Goal: Information Seeking & Learning: Learn about a topic

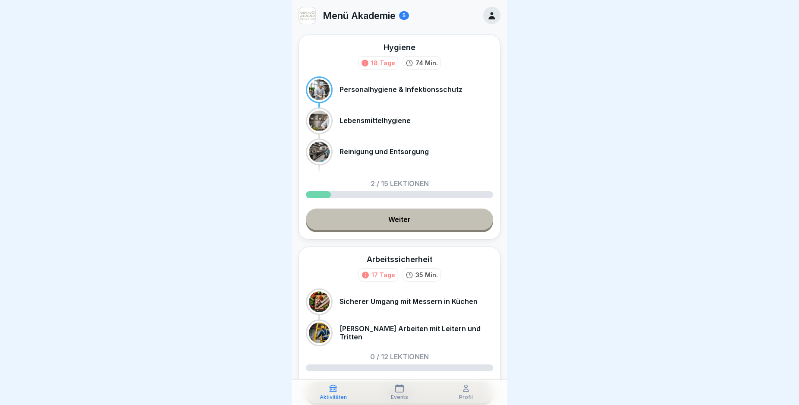
click at [389, 224] on link "Weiter" at bounding box center [399, 219] width 187 height 22
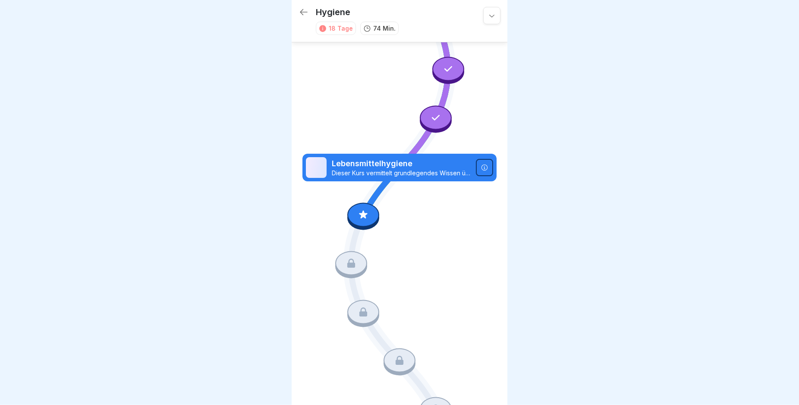
scroll to position [84, 0]
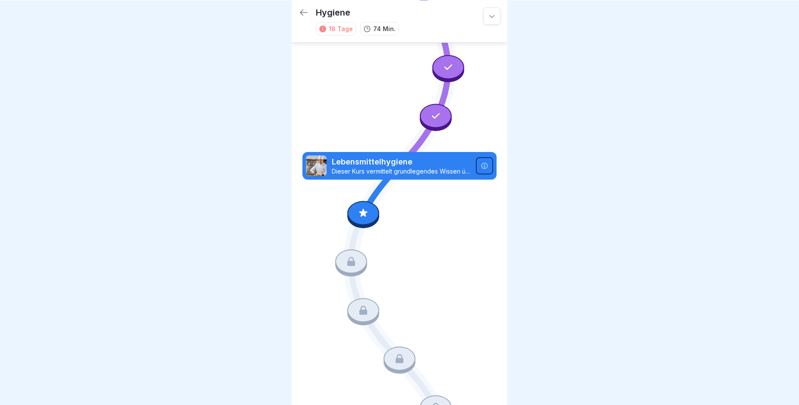
click at [481, 162] on icon at bounding box center [484, 165] width 7 height 7
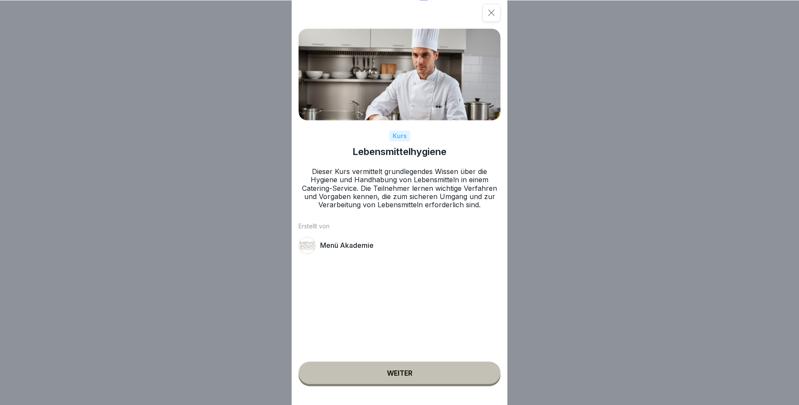
click at [365, 380] on button "Weiter" at bounding box center [399, 372] width 202 height 22
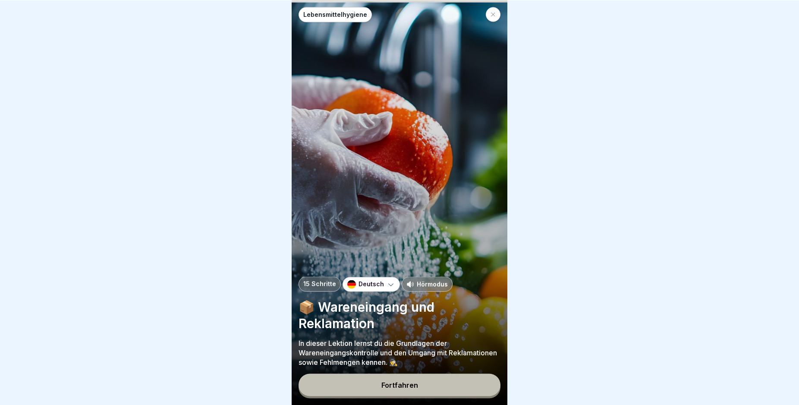
click at [368, 387] on button "Fortfahren" at bounding box center [399, 384] width 202 height 22
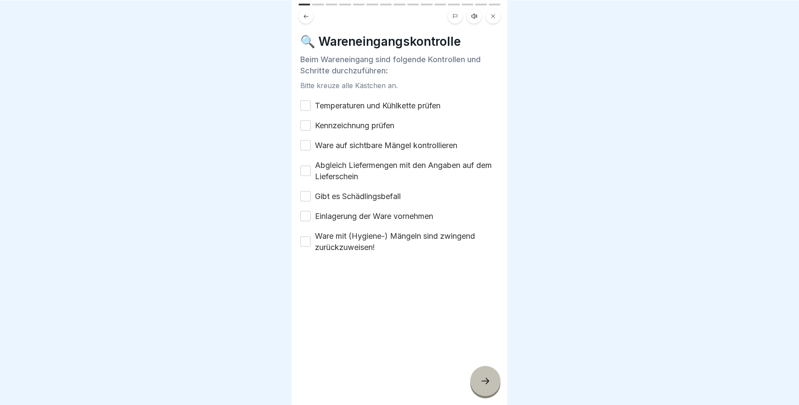
click at [305, 101] on button "Temperaturen und Kühlkette prüfen" at bounding box center [305, 105] width 10 height 10
click at [304, 120] on button "Kennzeichnung prüfen" at bounding box center [305, 125] width 10 height 10
click at [306, 143] on button "Ware auf sichtbare Mängel kontrollieren" at bounding box center [305, 145] width 10 height 10
click at [305, 165] on button "Abgleich Liefermengen mit den Angaben auf dem Lieferschein" at bounding box center [305, 170] width 10 height 10
click at [305, 191] on button "Gibt es Schädlingsbefall" at bounding box center [305, 196] width 10 height 10
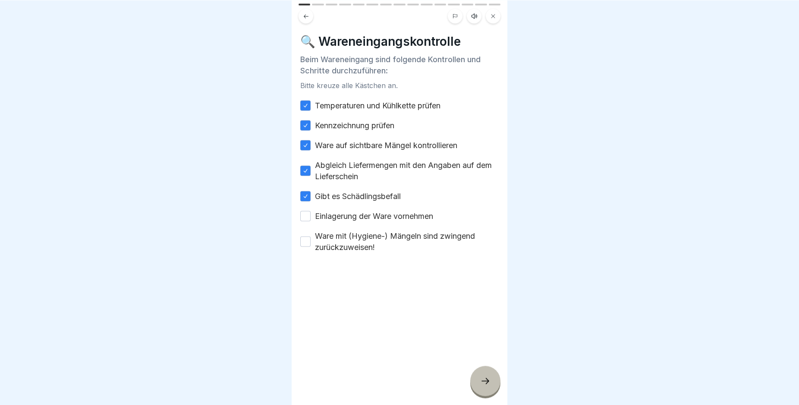
click at [306, 210] on button "Einlagerung der Ware vornehmen" at bounding box center [305, 215] width 10 height 10
click at [304, 236] on button "Ware mit (Hygiene-) Mängeln sind zwingend zurückzuweisen!" at bounding box center [305, 241] width 10 height 10
click at [485, 382] on icon at bounding box center [485, 380] width 10 height 10
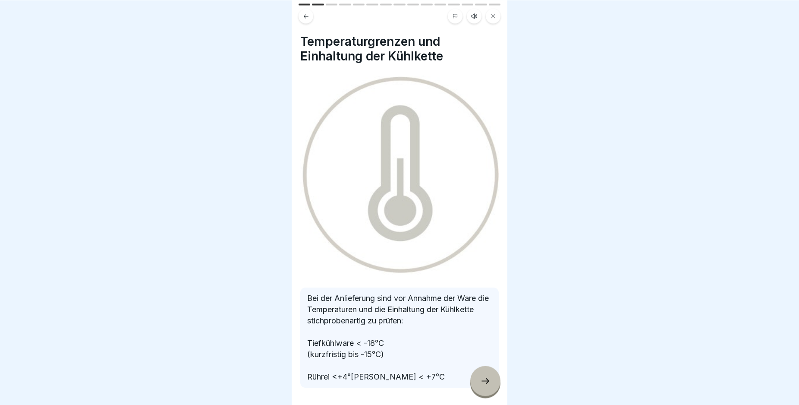
click at [484, 385] on icon at bounding box center [485, 380] width 10 height 10
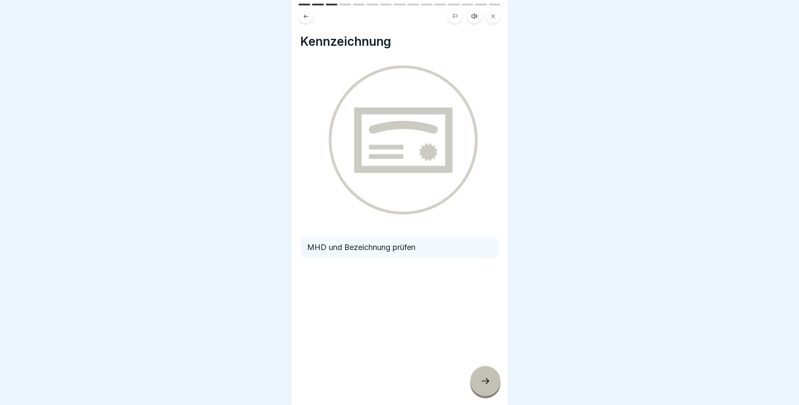
click at [484, 385] on icon at bounding box center [485, 380] width 10 height 10
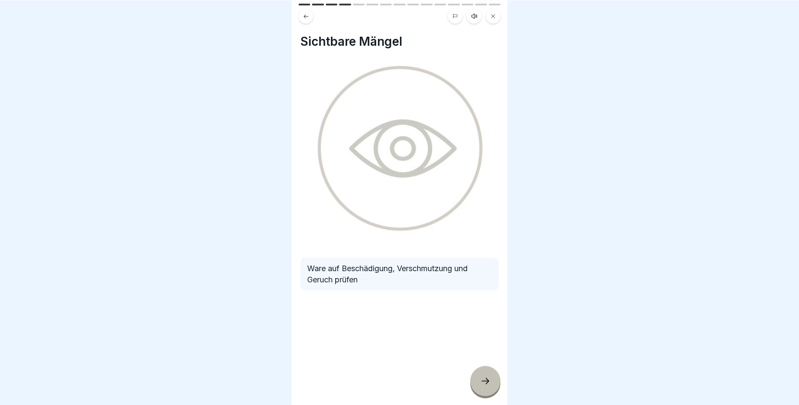
click at [484, 385] on icon at bounding box center [485, 380] width 10 height 10
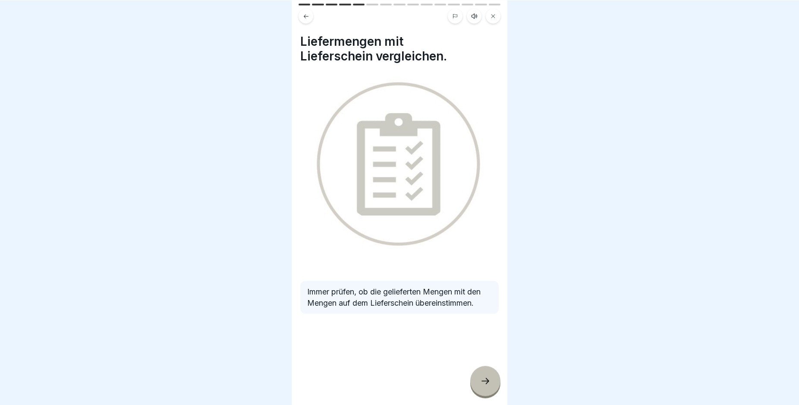
click at [478, 385] on div at bounding box center [485, 380] width 30 height 30
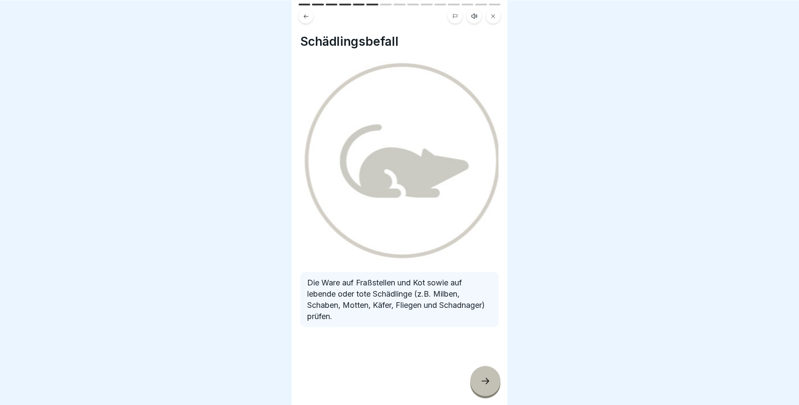
click at [479, 385] on div at bounding box center [485, 380] width 30 height 30
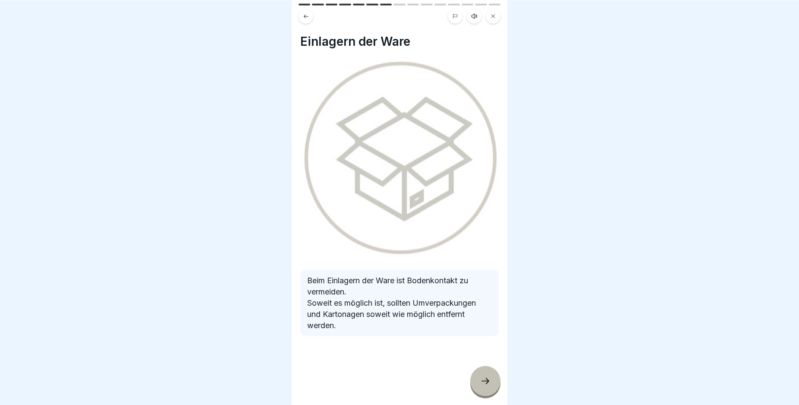
click at [479, 385] on div at bounding box center [485, 380] width 30 height 30
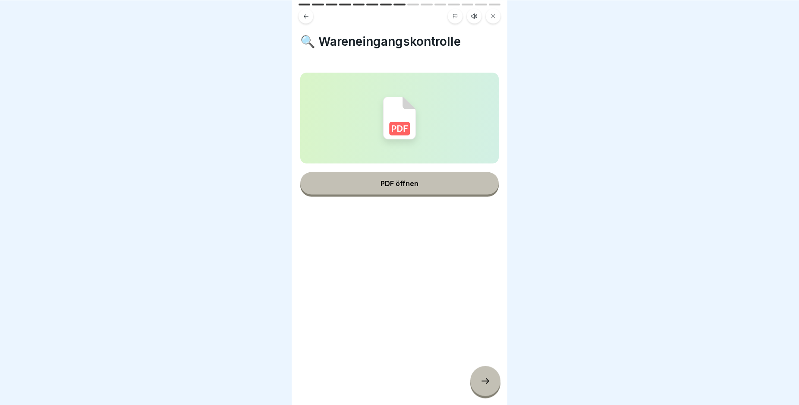
click at [481, 385] on icon at bounding box center [485, 380] width 10 height 10
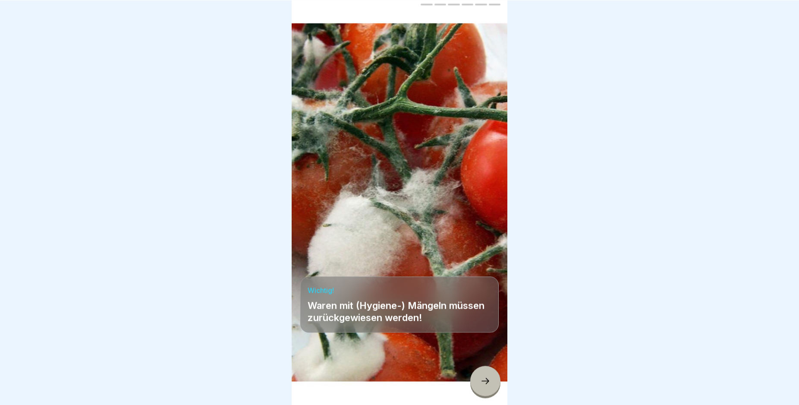
click at [481, 385] on icon at bounding box center [485, 380] width 10 height 10
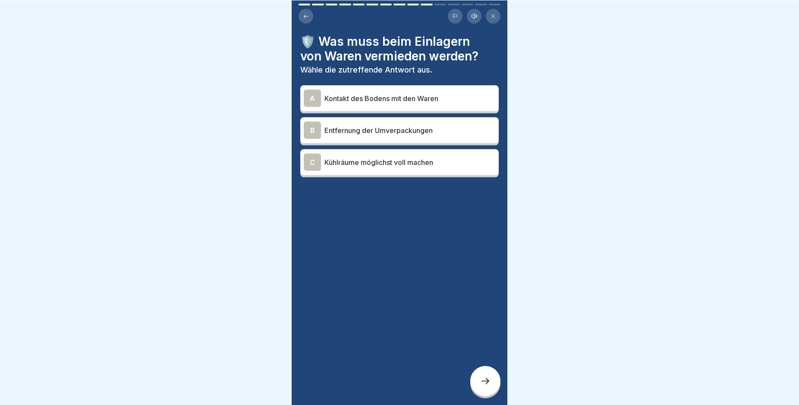
click at [310, 96] on div "A" at bounding box center [312, 97] width 17 height 17
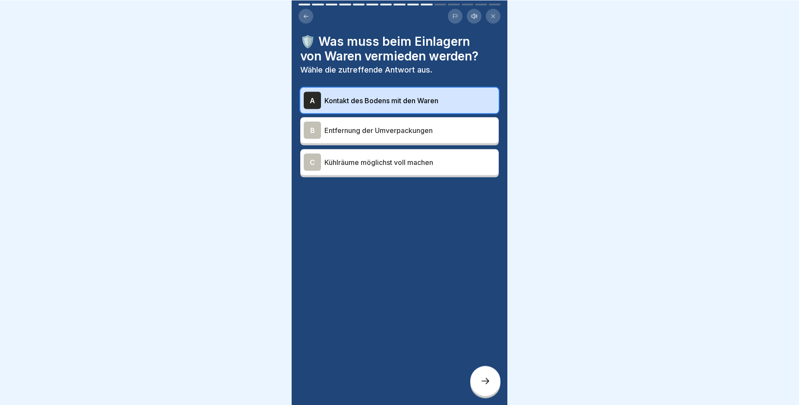
click at [481, 379] on div at bounding box center [485, 380] width 30 height 30
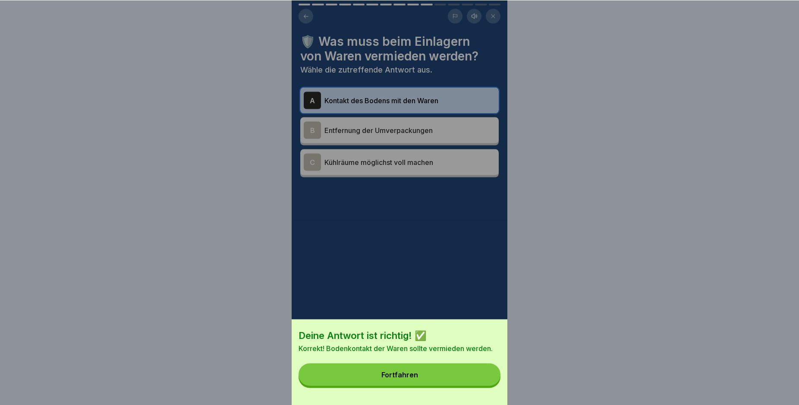
click at [428, 377] on button "Fortfahren" at bounding box center [399, 374] width 202 height 22
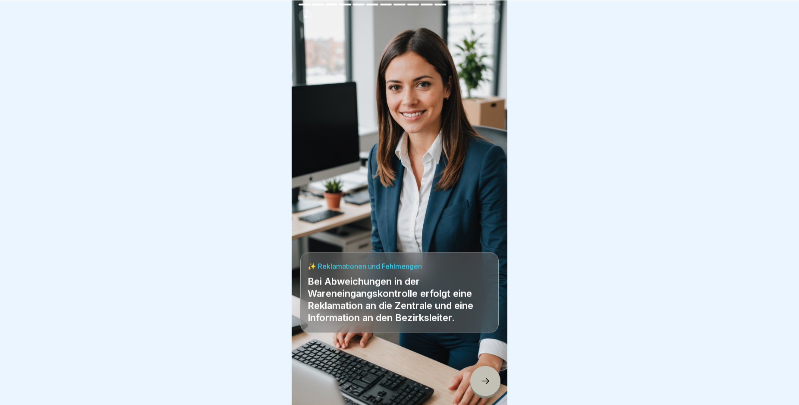
click at [480, 382] on div at bounding box center [485, 380] width 30 height 30
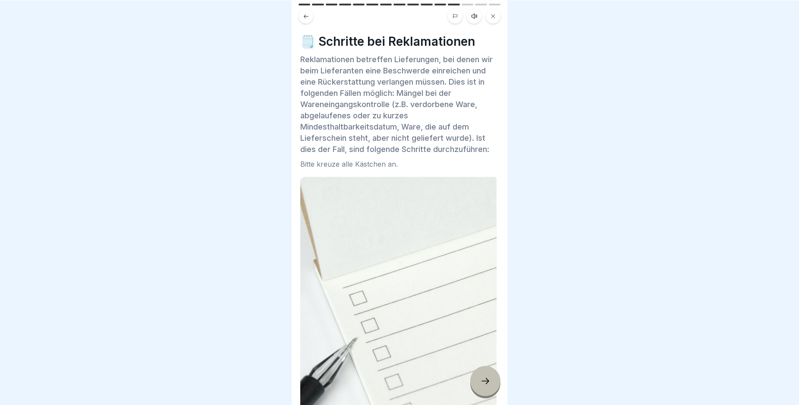
click at [479, 381] on div at bounding box center [485, 380] width 30 height 30
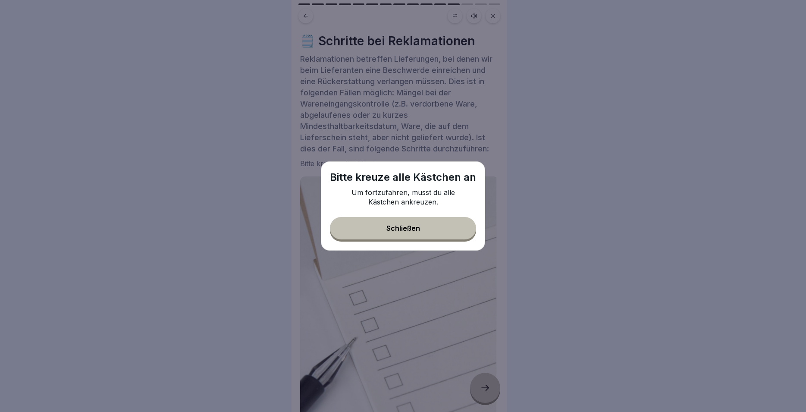
click at [415, 225] on div "Schließen" at bounding box center [403, 228] width 34 height 8
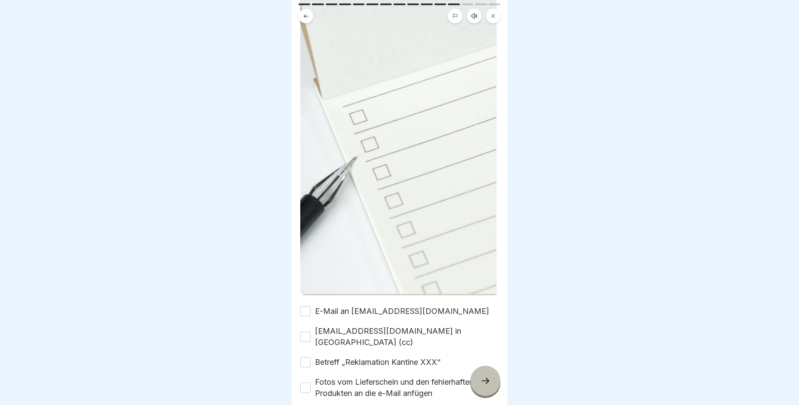
scroll to position [277, 0]
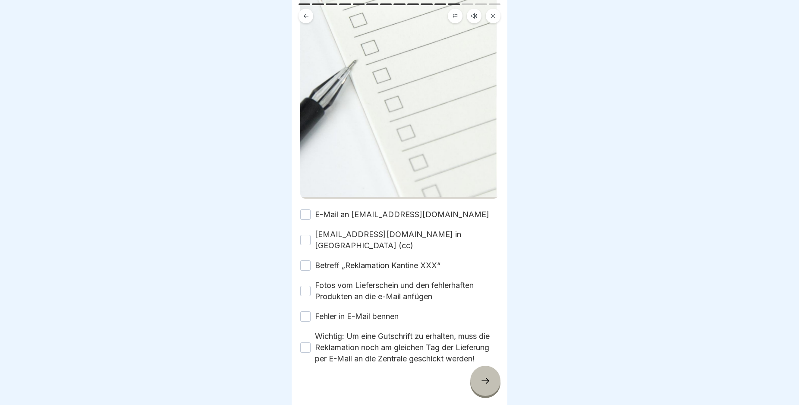
drag, startPoint x: 305, startPoint y: 204, endPoint x: 301, endPoint y: 212, distance: 8.5
click at [305, 209] on button "E-Mail an [EMAIL_ADDRESS][DOMAIN_NAME]" at bounding box center [305, 214] width 10 height 10
click at [305, 235] on button "[EMAIL_ADDRESS][DOMAIN_NAME] in [GEOGRAPHIC_DATA] (cc)" at bounding box center [305, 240] width 10 height 10
click at [304, 260] on button "Betreff „Reklamation Kantine XXX“" at bounding box center [305, 265] width 10 height 10
click at [306, 286] on button "Fotos vom Lieferschein und den fehlerhaften Produkten an die e-Mail anfügen" at bounding box center [305, 291] width 10 height 10
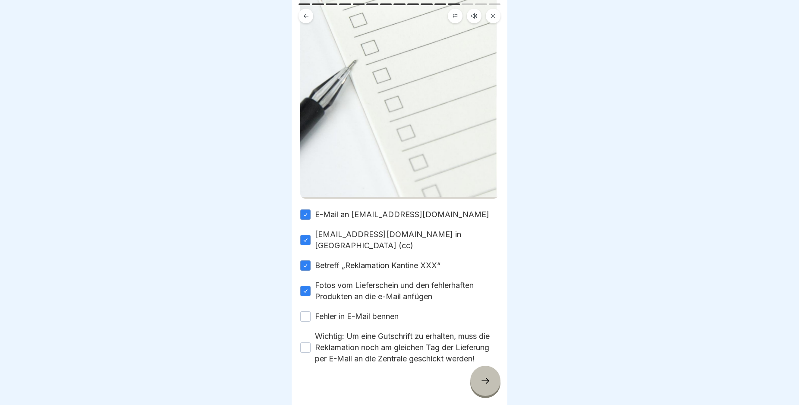
click at [305, 311] on button "Fehler in E-Mail bennen" at bounding box center [305, 316] width 10 height 10
click at [306, 342] on button "Wichtig: Um eine Gutschrift zu erhalten, muss die Reklamation noch am gleichen …" at bounding box center [305, 347] width 10 height 10
click at [480, 384] on div at bounding box center [485, 380] width 30 height 30
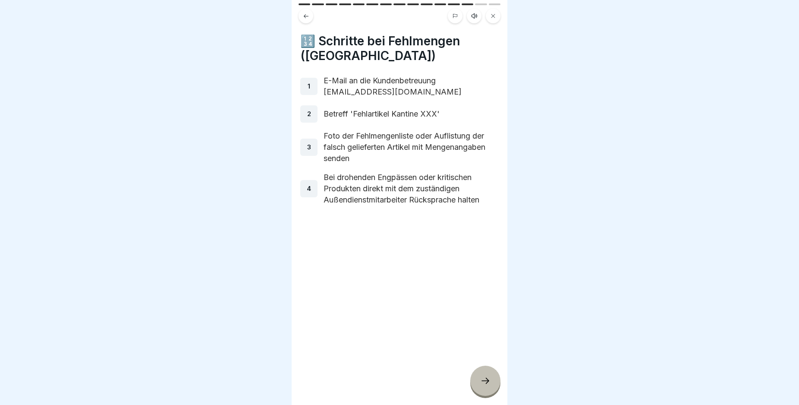
click at [481, 383] on div at bounding box center [485, 380] width 30 height 30
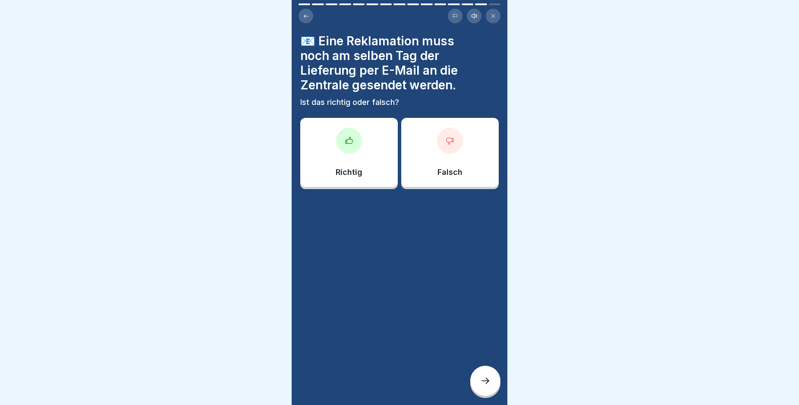
click at [347, 138] on icon at bounding box center [349, 140] width 9 height 9
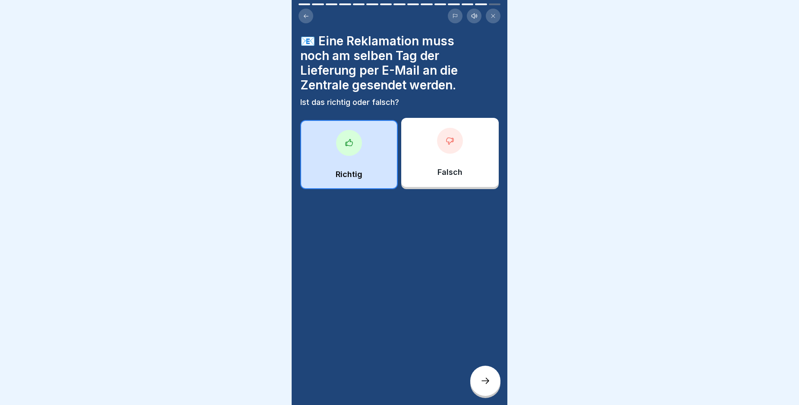
click at [479, 386] on div at bounding box center [485, 380] width 30 height 30
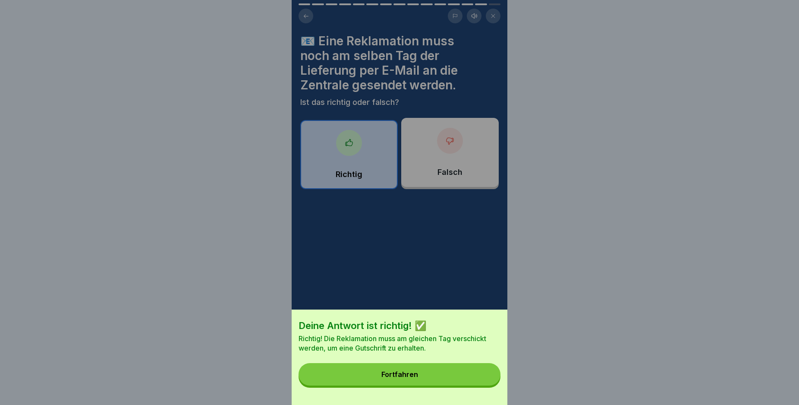
click at [428, 382] on button "Fortfahren" at bounding box center [399, 374] width 202 height 22
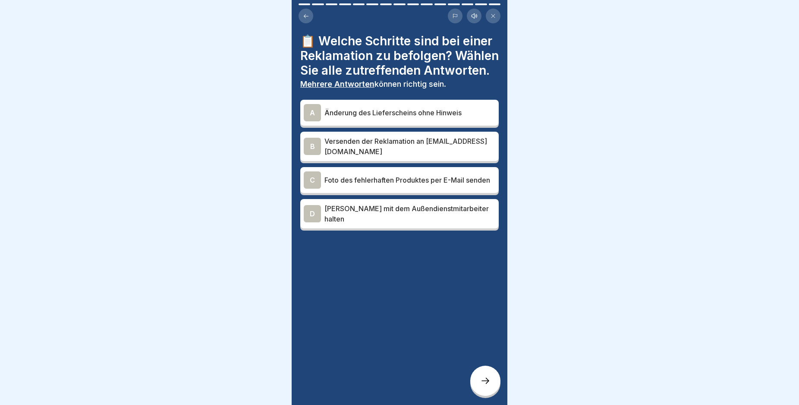
click at [310, 155] on div "B" at bounding box center [312, 146] width 17 height 17
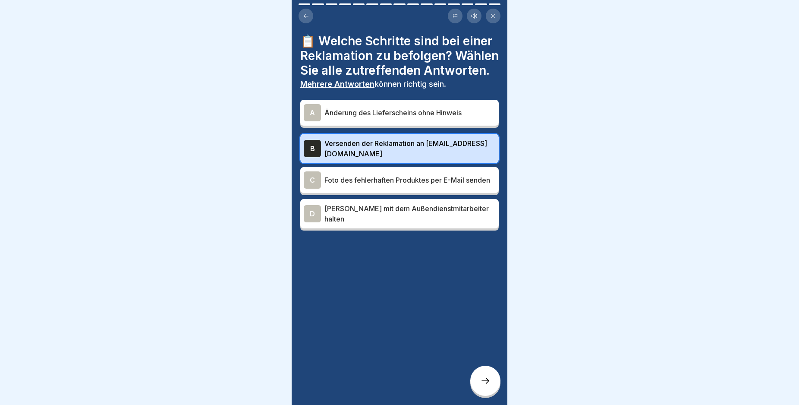
click at [310, 188] on div "C" at bounding box center [312, 179] width 17 height 17
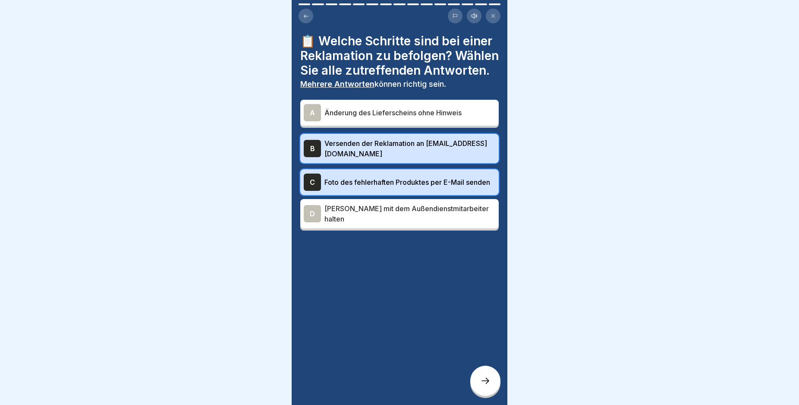
click at [483, 386] on icon at bounding box center [485, 380] width 10 height 10
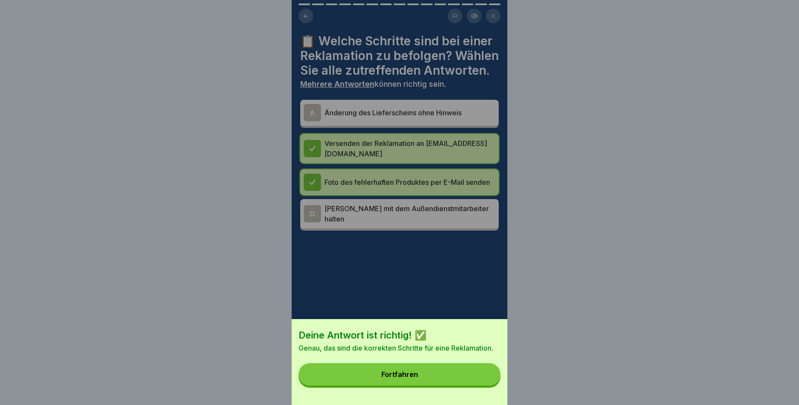
click at [442, 378] on button "Fortfahren" at bounding box center [399, 374] width 202 height 22
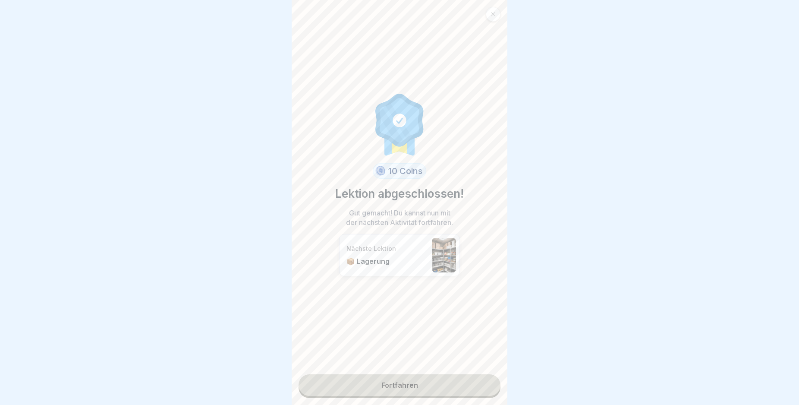
click at [424, 379] on link "Fortfahren" at bounding box center [399, 385] width 202 height 22
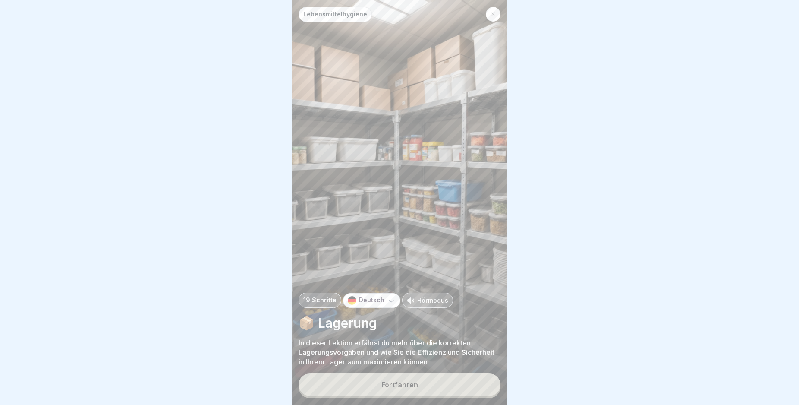
click at [419, 390] on button "Fortfahren" at bounding box center [399, 384] width 202 height 22
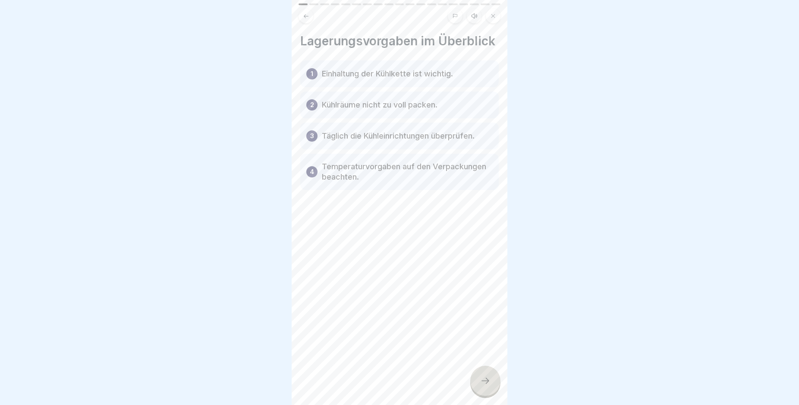
click at [481, 386] on icon at bounding box center [485, 380] width 10 height 10
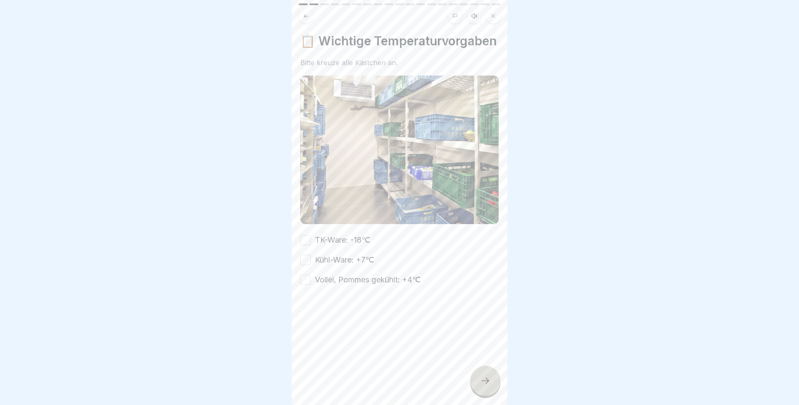
click at [306, 265] on button "Kühl-Ware: +7℃" at bounding box center [305, 259] width 10 height 10
click at [305, 285] on button "Vollei, Pommes gekühlt: +4℃" at bounding box center [305, 279] width 10 height 10
click at [489, 386] on icon at bounding box center [485, 380] width 10 height 10
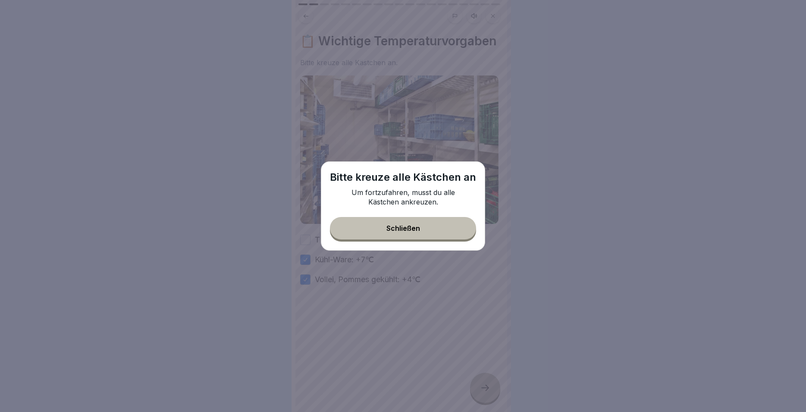
click at [420, 231] on button "Schließen" at bounding box center [403, 228] width 146 height 22
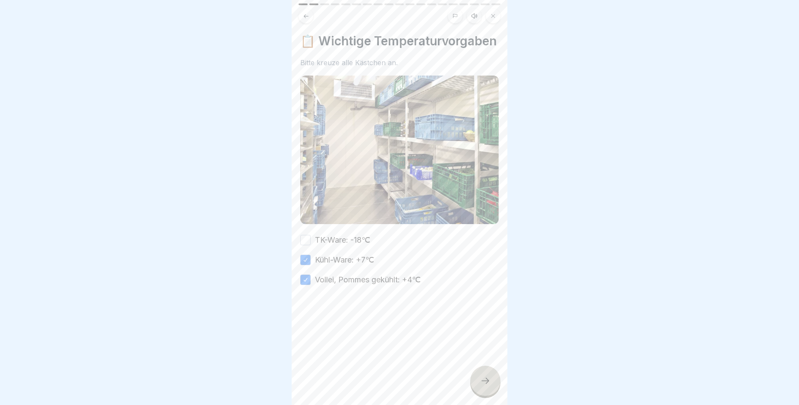
click at [305, 245] on button "TK-Ware: -18℃" at bounding box center [305, 240] width 10 height 10
click at [487, 386] on icon at bounding box center [485, 380] width 10 height 10
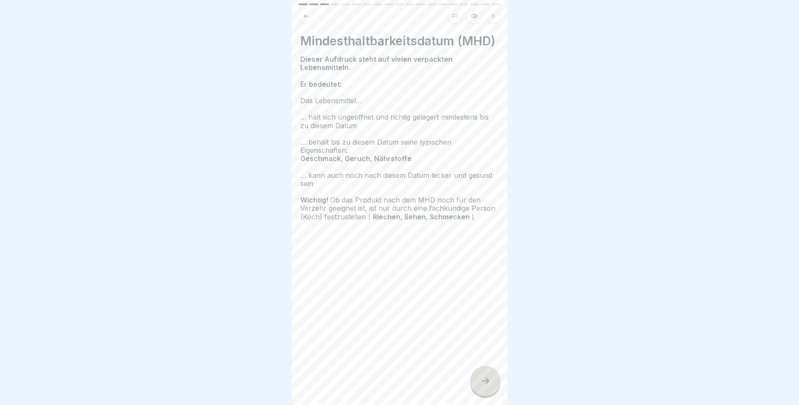
click at [476, 386] on div at bounding box center [485, 380] width 30 height 30
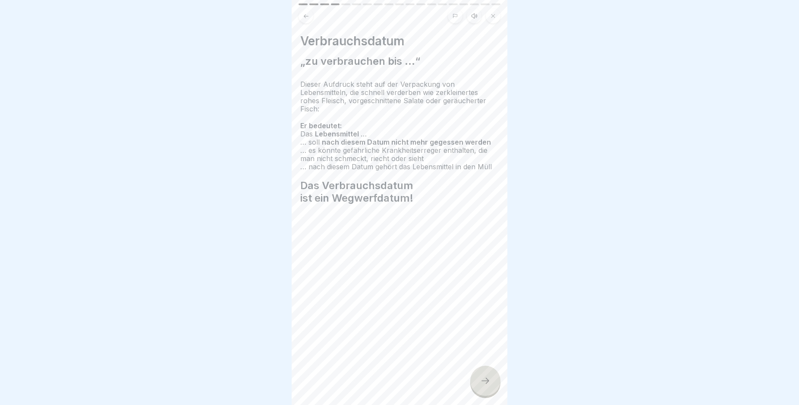
click at [484, 386] on icon at bounding box center [485, 380] width 10 height 10
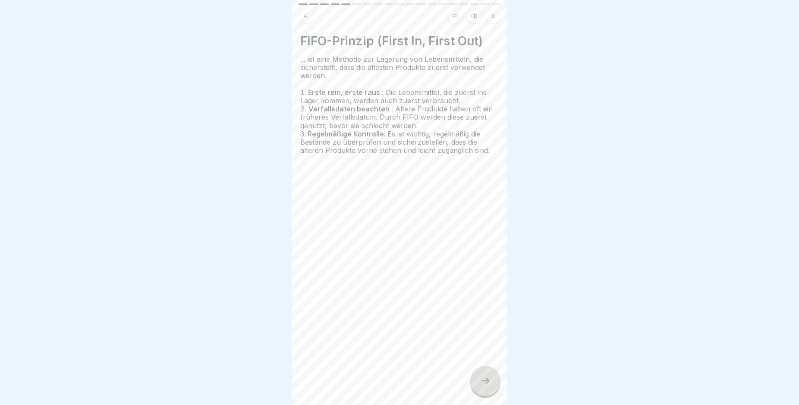
click at [482, 386] on icon at bounding box center [485, 380] width 10 height 10
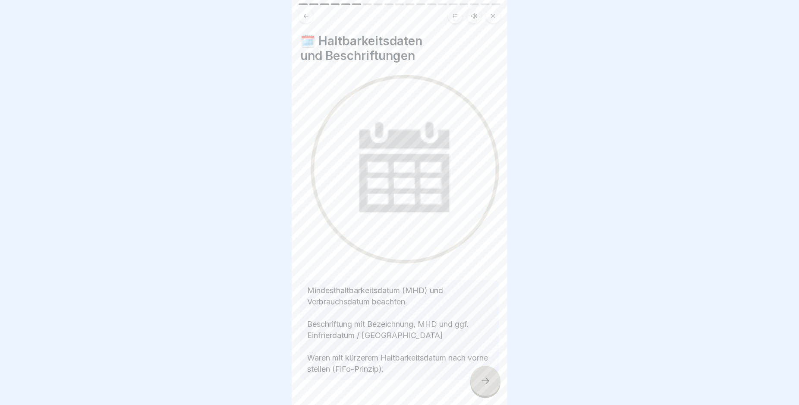
click at [484, 383] on div at bounding box center [485, 380] width 30 height 30
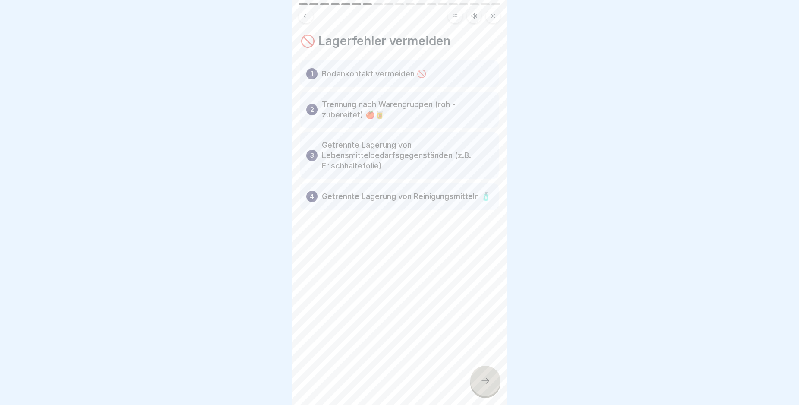
click at [483, 385] on icon at bounding box center [485, 380] width 10 height 10
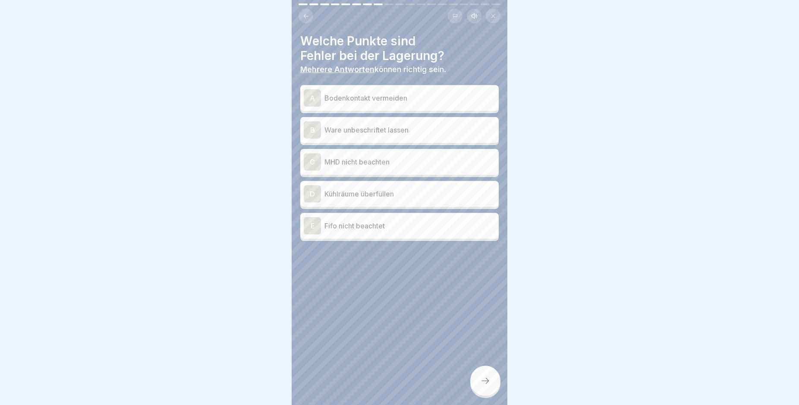
click at [315, 97] on div "A" at bounding box center [312, 97] width 17 height 17
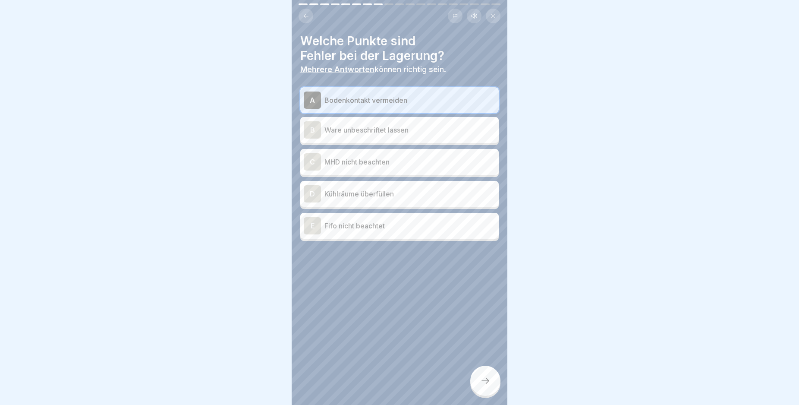
click at [313, 128] on div "B" at bounding box center [312, 129] width 17 height 17
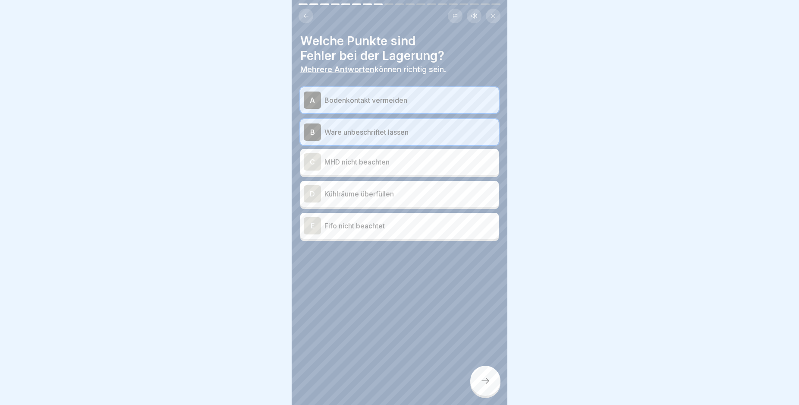
click at [312, 159] on div "C" at bounding box center [312, 161] width 17 height 17
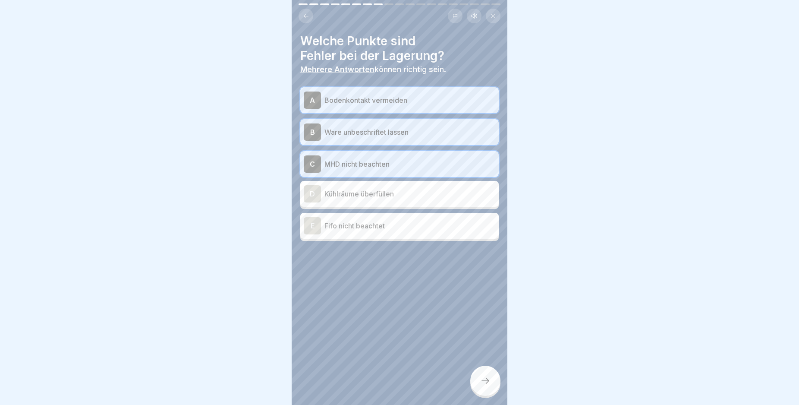
click at [311, 226] on div "E" at bounding box center [312, 225] width 17 height 17
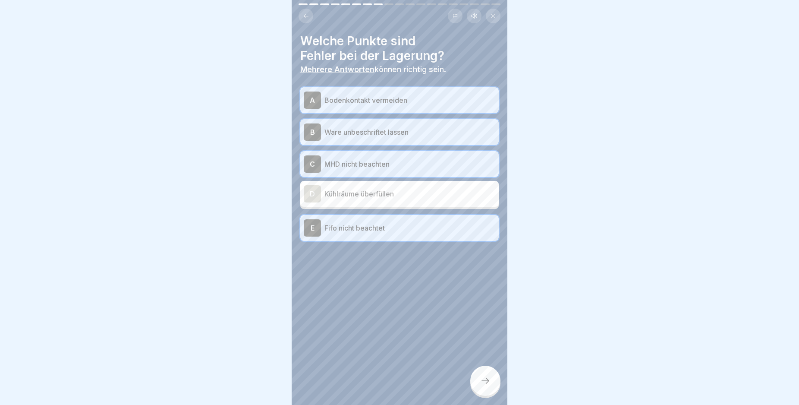
click at [313, 192] on div "D" at bounding box center [312, 193] width 17 height 17
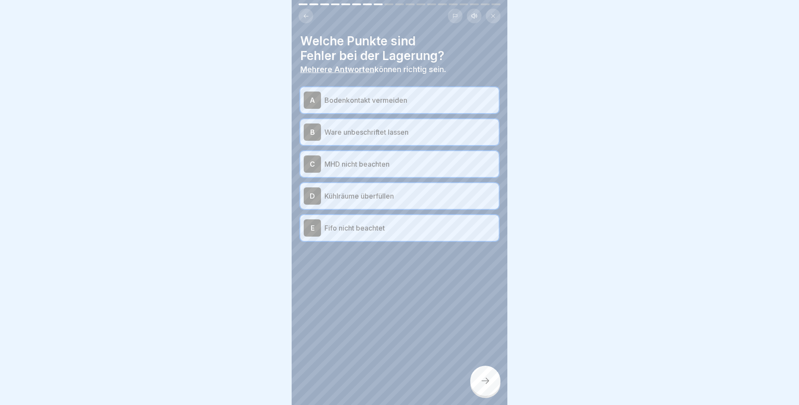
click at [312, 97] on div "A" at bounding box center [312, 99] width 17 height 17
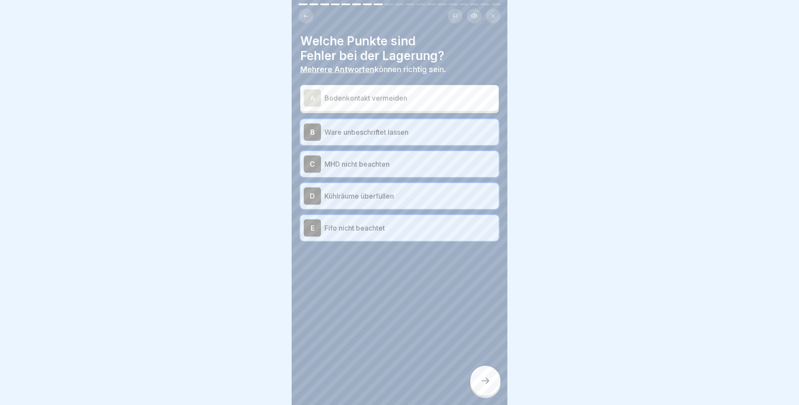
click at [470, 398] on div "Welche Punkte sind Fehler bei der Lagerung? Mehrere Antworten können richtig se…" at bounding box center [400, 202] width 216 height 405
click at [484, 382] on div at bounding box center [485, 380] width 30 height 30
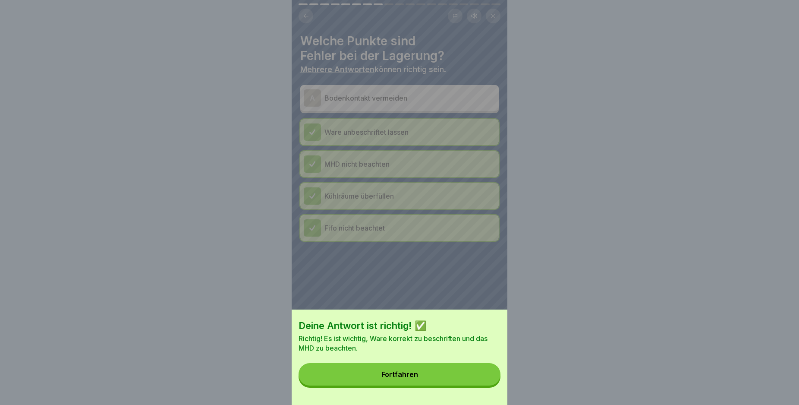
click at [412, 376] on button "Fortfahren" at bounding box center [399, 374] width 202 height 22
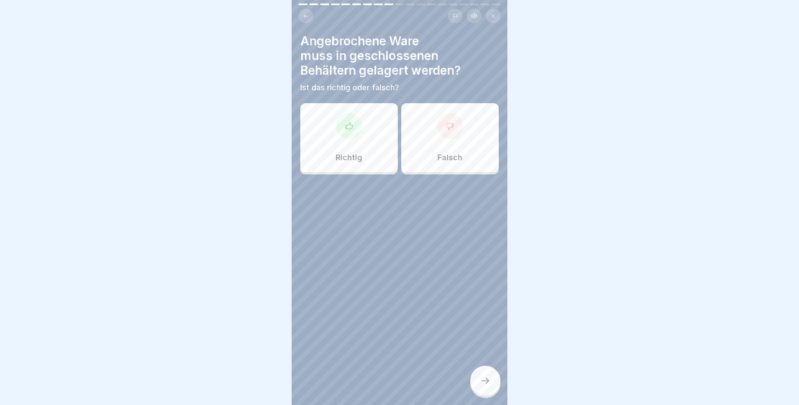
click at [349, 148] on div "Richtig" at bounding box center [348, 137] width 97 height 69
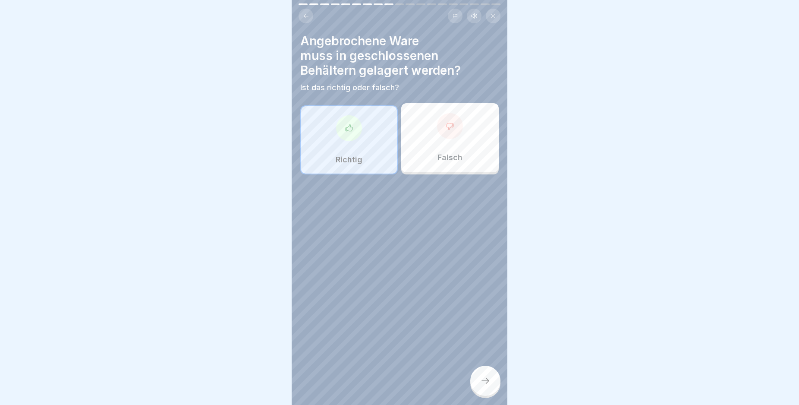
click at [485, 384] on icon at bounding box center [485, 380] width 10 height 10
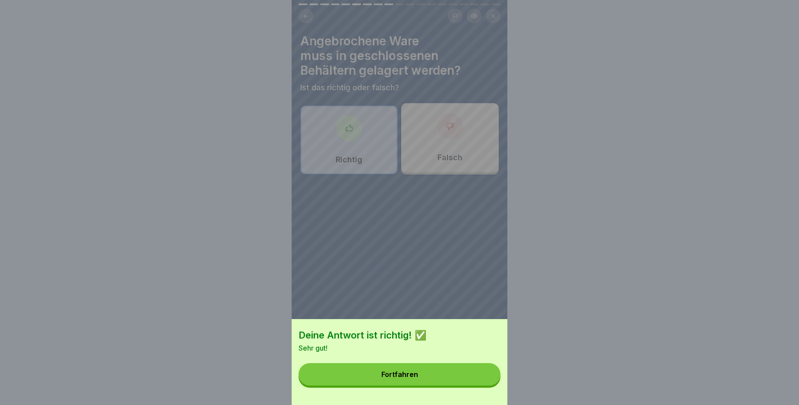
click at [435, 381] on button "Fortfahren" at bounding box center [399, 374] width 202 height 22
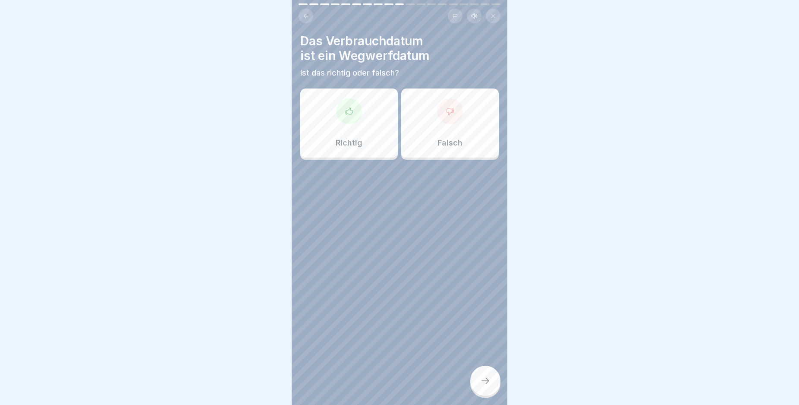
click at [450, 122] on div at bounding box center [450, 111] width 26 height 26
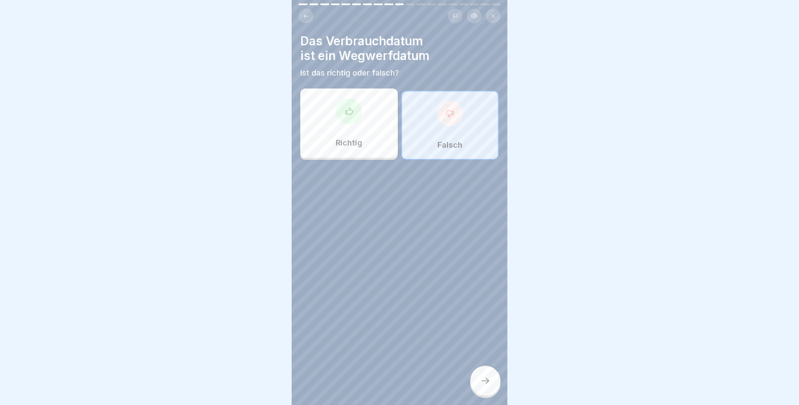
click at [484, 383] on div at bounding box center [485, 380] width 30 height 30
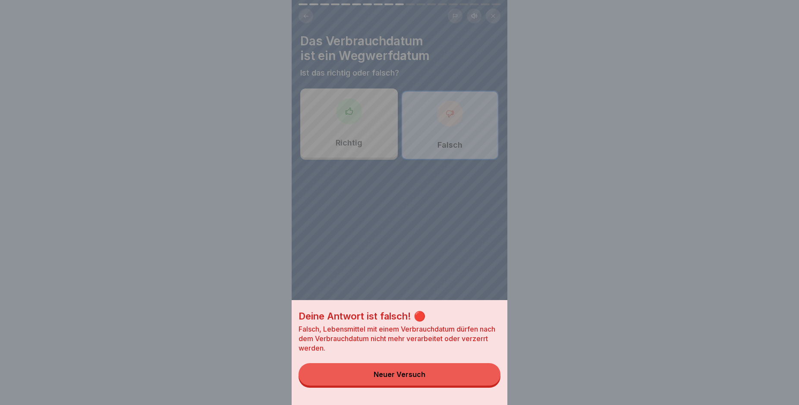
click at [467, 382] on button "Neuer Versuch" at bounding box center [399, 374] width 202 height 22
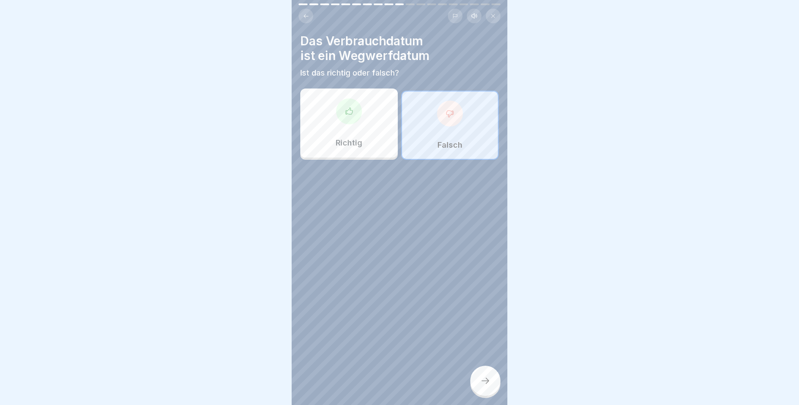
click at [342, 116] on div at bounding box center [349, 111] width 26 height 26
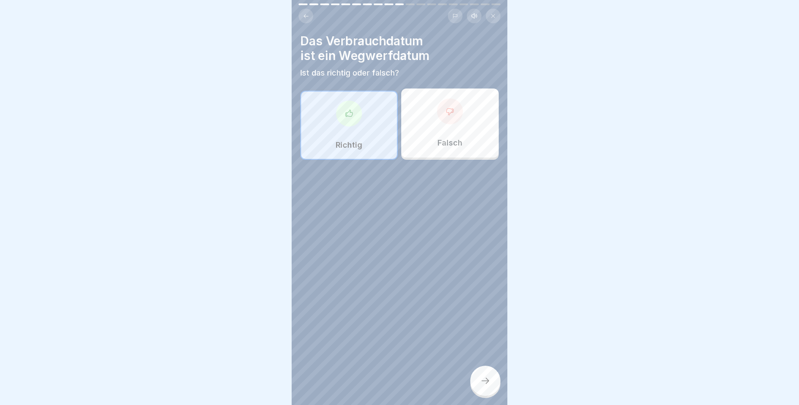
click at [485, 376] on div at bounding box center [485, 380] width 30 height 30
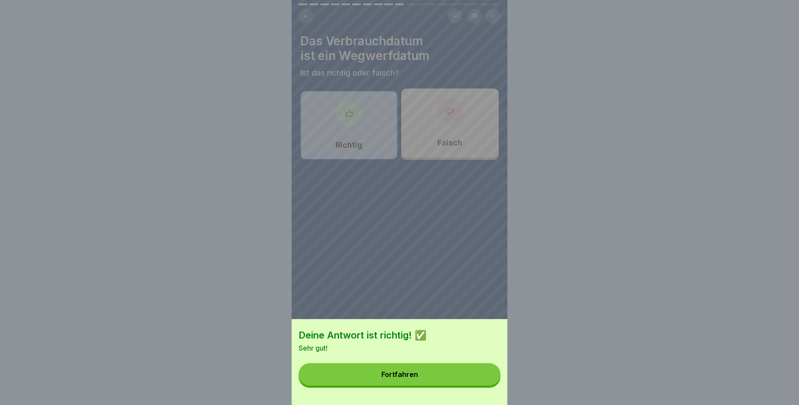
click at [454, 376] on button "Fortfahren" at bounding box center [399, 374] width 202 height 22
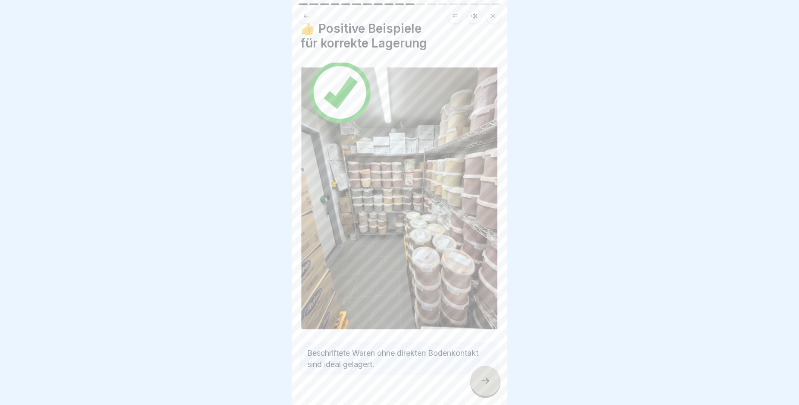
scroll to position [25, 0]
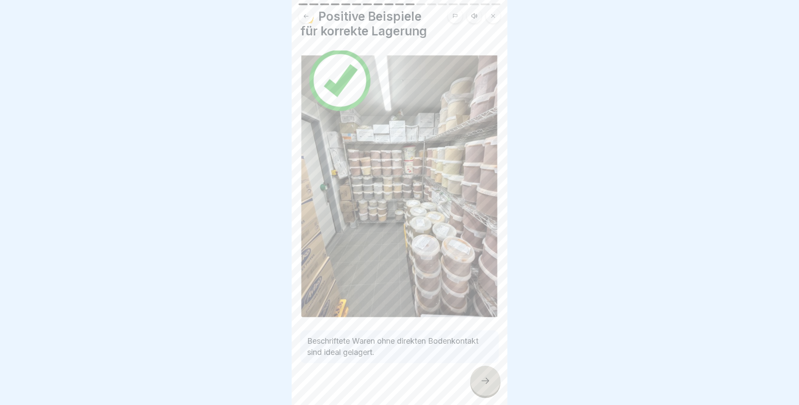
click at [486, 383] on div at bounding box center [485, 380] width 30 height 30
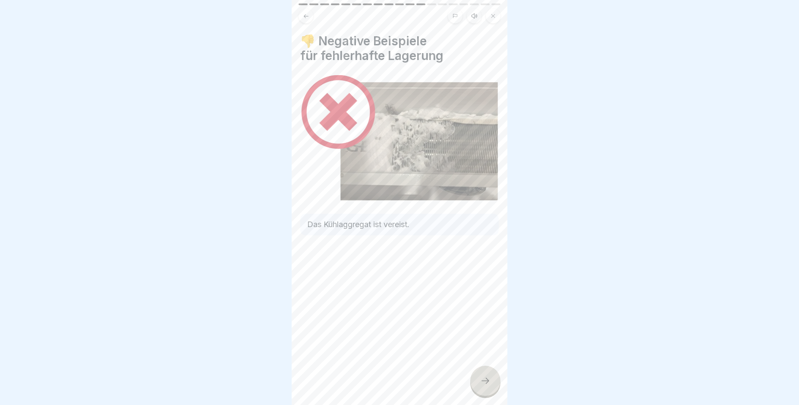
click at [486, 383] on div at bounding box center [485, 380] width 30 height 30
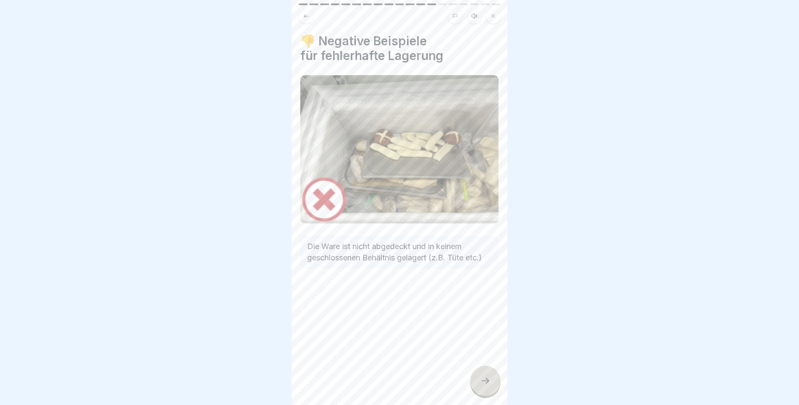
click at [486, 383] on div at bounding box center [485, 380] width 30 height 30
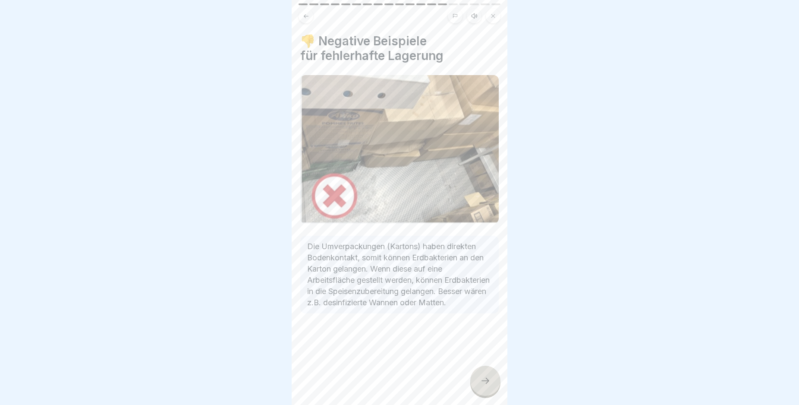
click at [486, 383] on div at bounding box center [485, 380] width 30 height 30
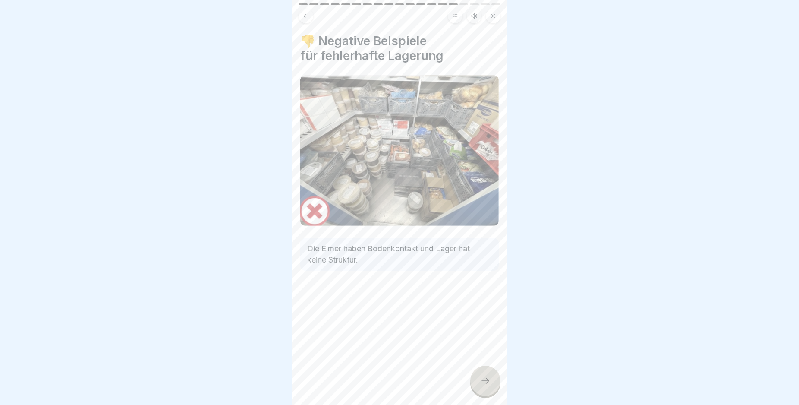
click at [486, 383] on div at bounding box center [485, 380] width 30 height 30
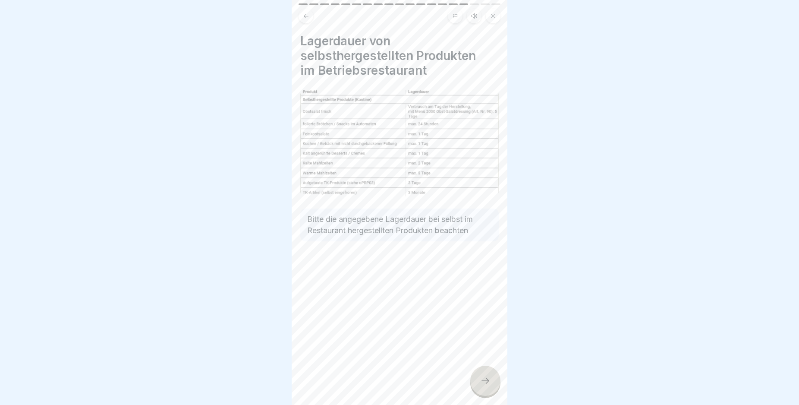
click at [479, 384] on div at bounding box center [485, 380] width 30 height 30
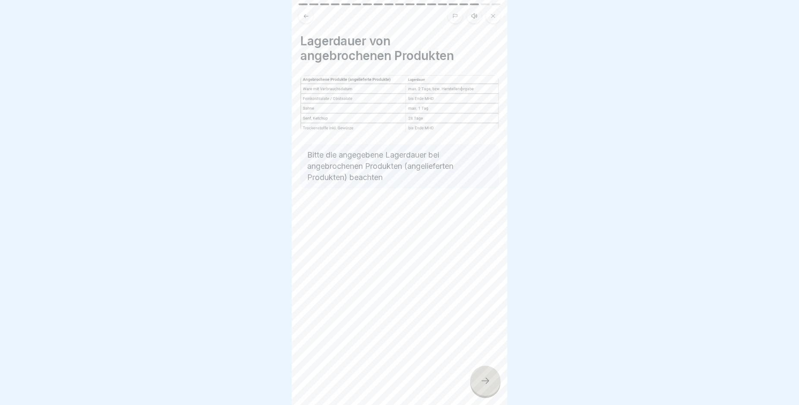
click at [479, 384] on div at bounding box center [485, 380] width 30 height 30
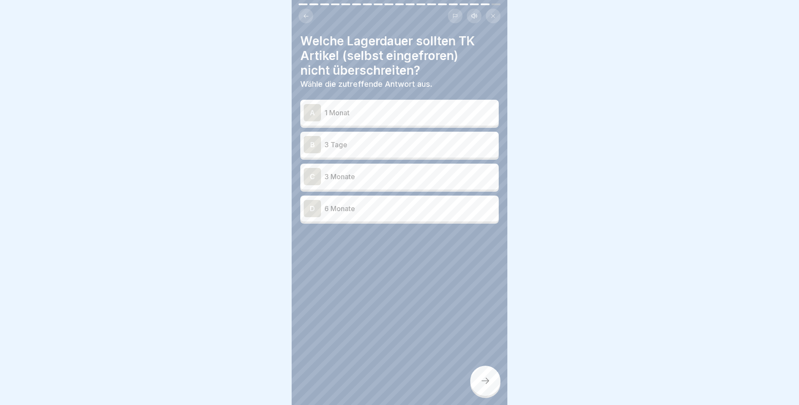
click at [312, 112] on div "A" at bounding box center [312, 112] width 17 height 17
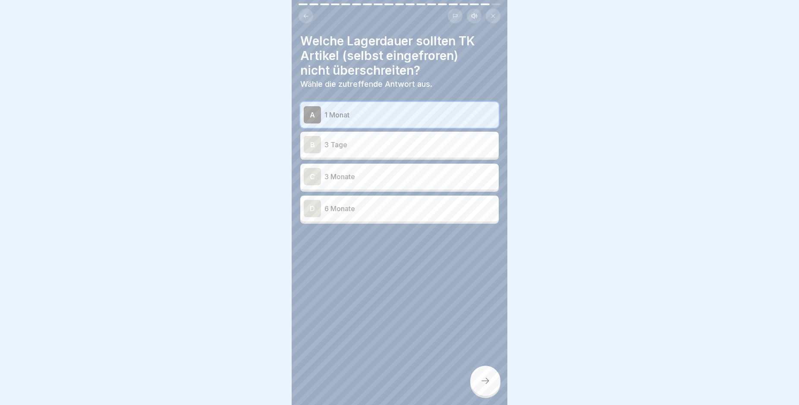
click at [482, 386] on icon at bounding box center [485, 380] width 10 height 10
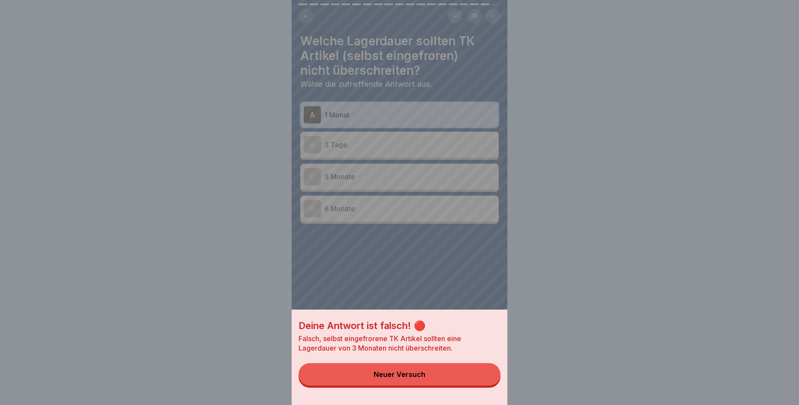
click at [465, 385] on button "Neuer Versuch" at bounding box center [399, 374] width 202 height 22
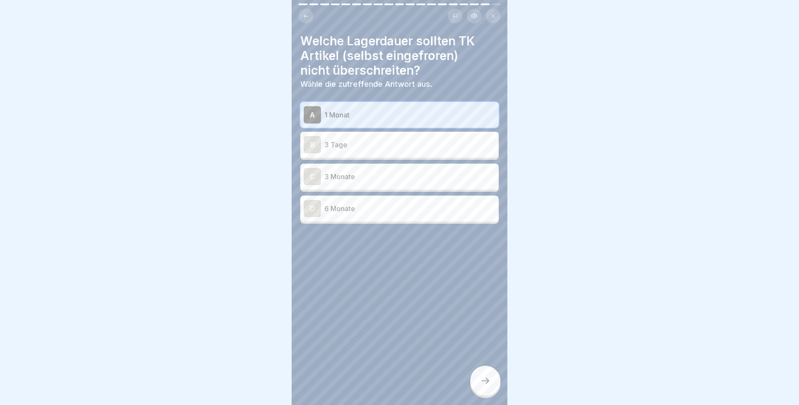
click at [311, 111] on div "A" at bounding box center [312, 114] width 17 height 17
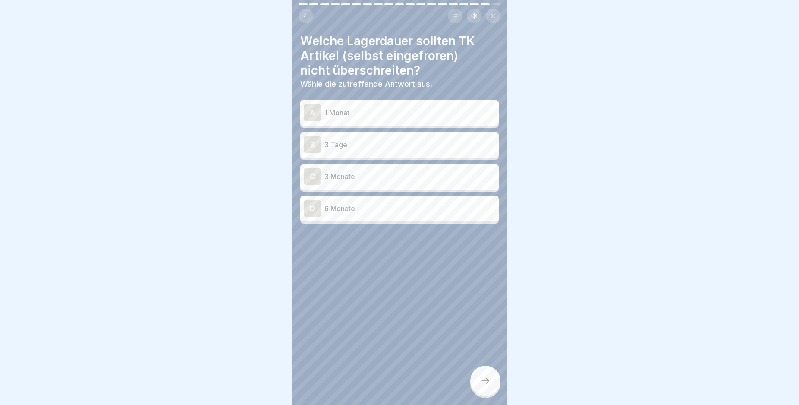
click at [311, 175] on div "C" at bounding box center [312, 176] width 17 height 17
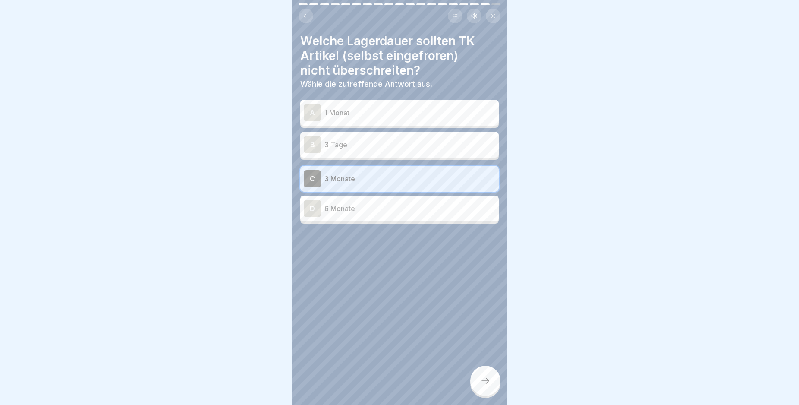
click at [480, 382] on div at bounding box center [485, 380] width 30 height 30
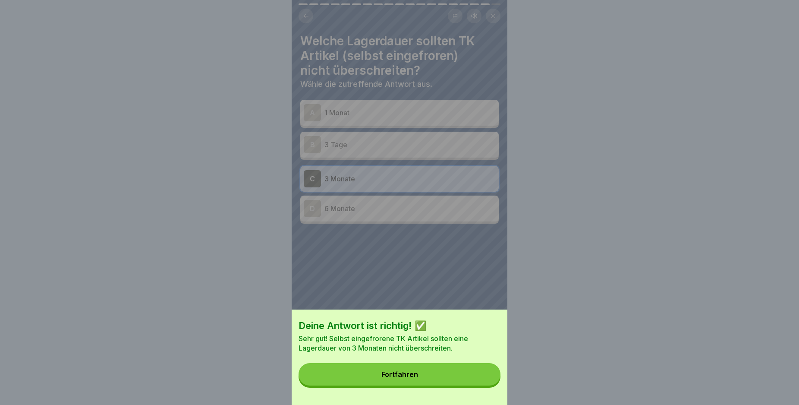
click at [459, 381] on button "Fortfahren" at bounding box center [399, 374] width 202 height 22
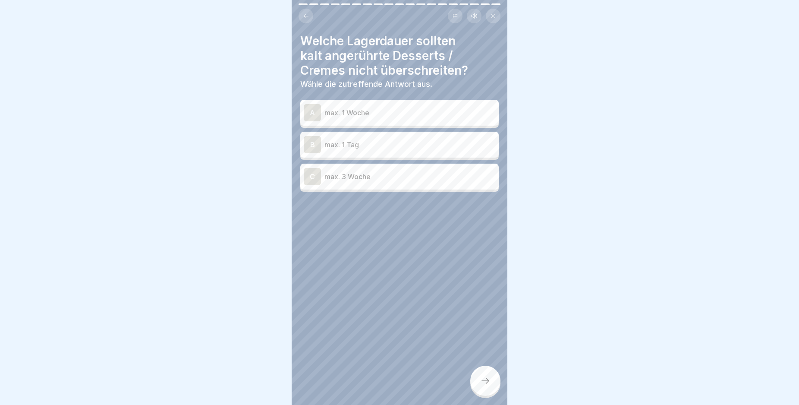
click at [311, 145] on div "B" at bounding box center [312, 144] width 17 height 17
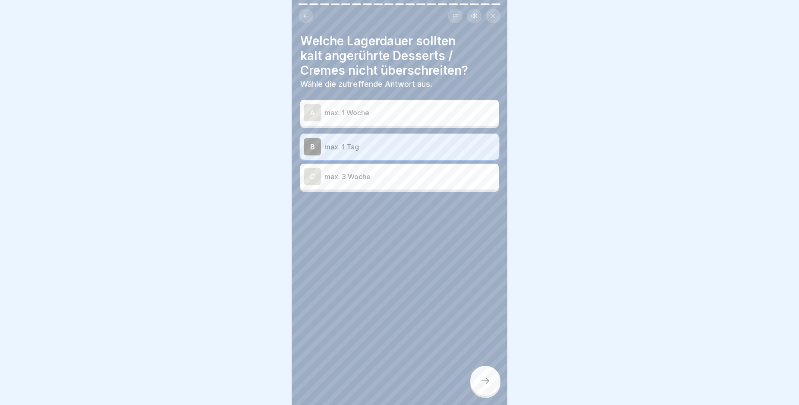
click at [478, 390] on div at bounding box center [485, 380] width 30 height 30
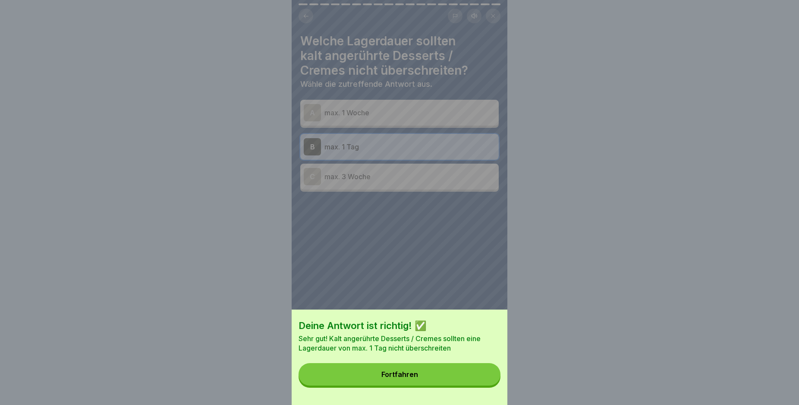
click at [427, 380] on button "Fortfahren" at bounding box center [399, 374] width 202 height 22
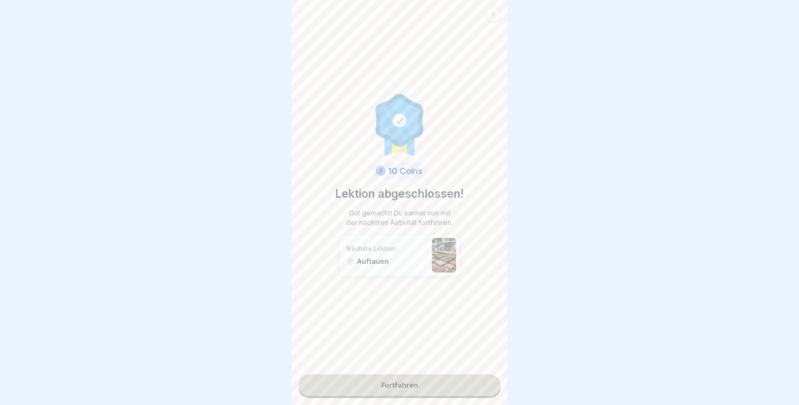
click at [420, 384] on link "Fortfahren" at bounding box center [399, 385] width 202 height 22
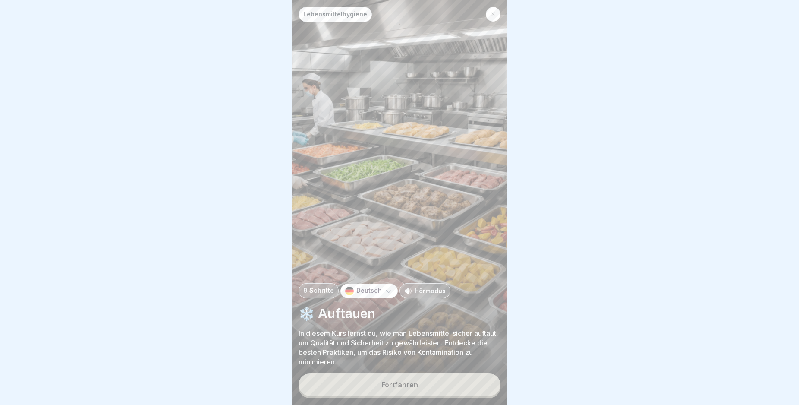
click at [415, 388] on div "Fortfahren" at bounding box center [399, 384] width 37 height 8
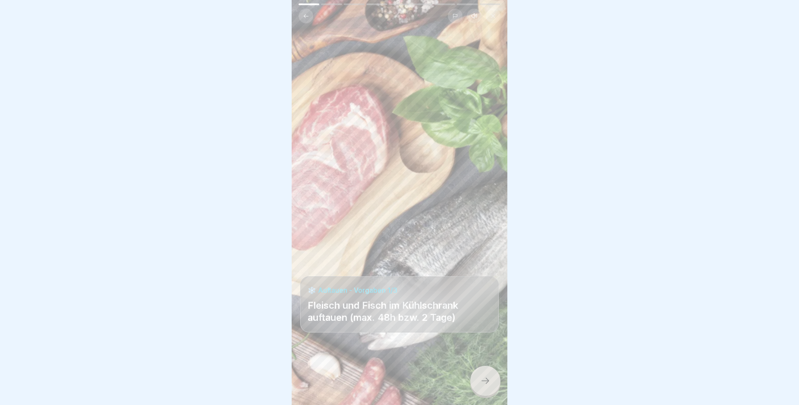
click at [485, 386] on icon at bounding box center [485, 380] width 10 height 10
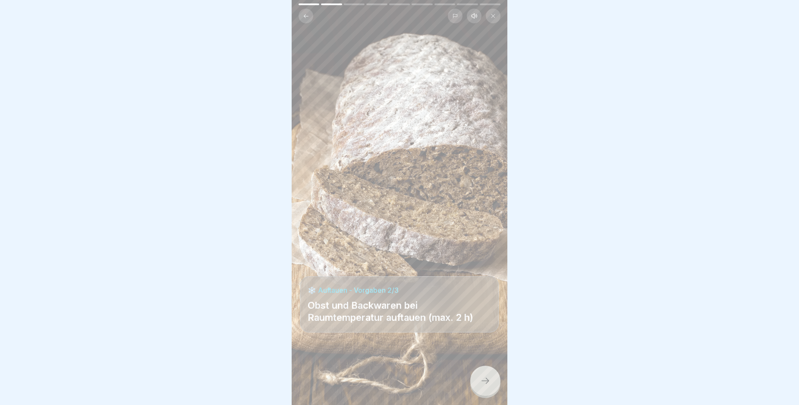
click at [485, 386] on icon at bounding box center [485, 380] width 10 height 10
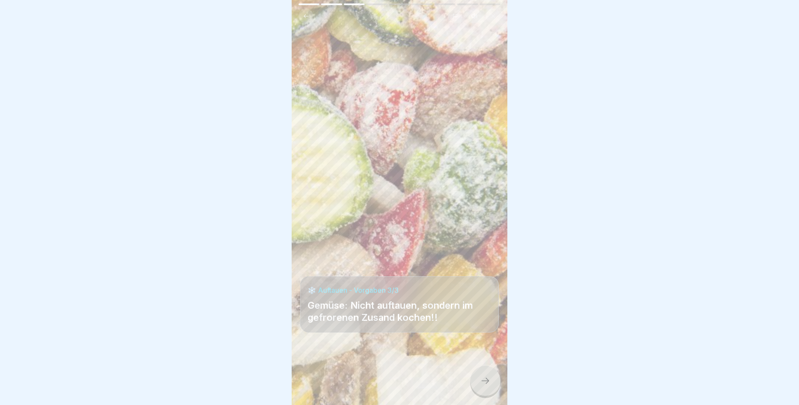
click at [485, 386] on icon at bounding box center [485, 380] width 10 height 10
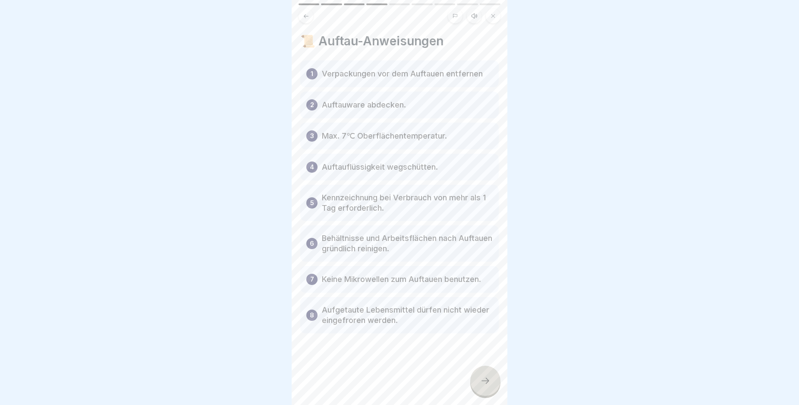
click at [485, 386] on icon at bounding box center [485, 380] width 10 height 10
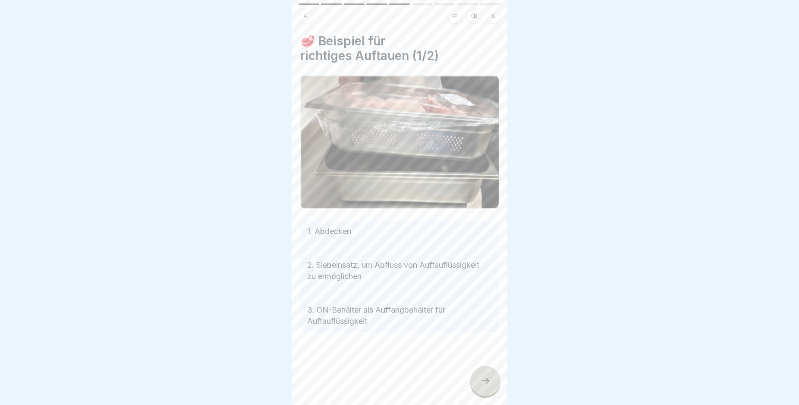
click at [485, 386] on icon at bounding box center [485, 380] width 10 height 10
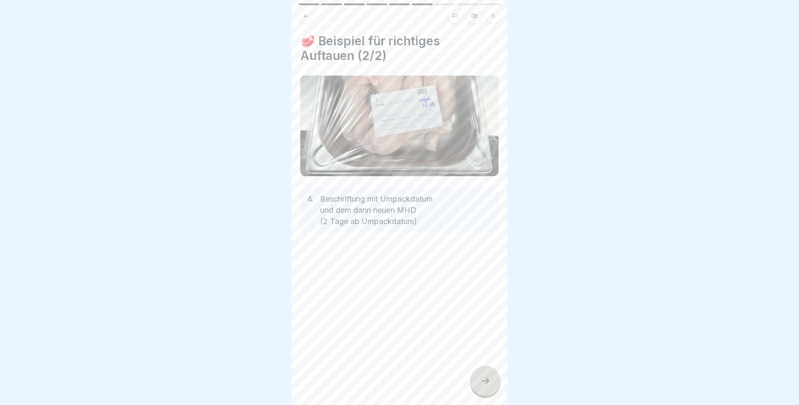
click at [485, 386] on icon at bounding box center [485, 380] width 10 height 10
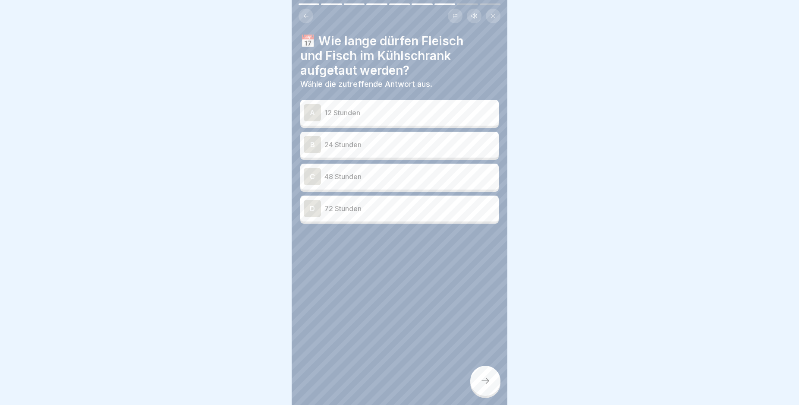
click at [311, 178] on div "C" at bounding box center [312, 176] width 17 height 17
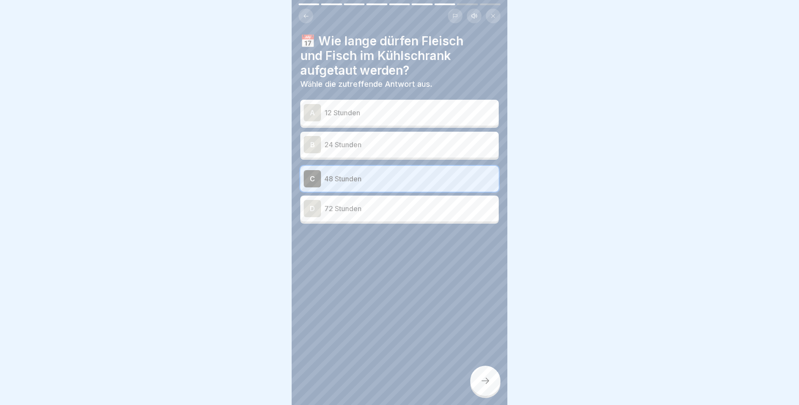
click at [474, 382] on div at bounding box center [485, 380] width 30 height 30
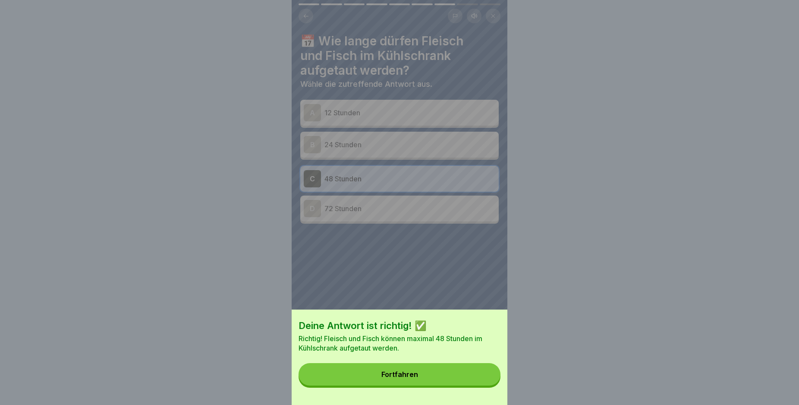
click at [448, 381] on button "Fortfahren" at bounding box center [399, 374] width 202 height 22
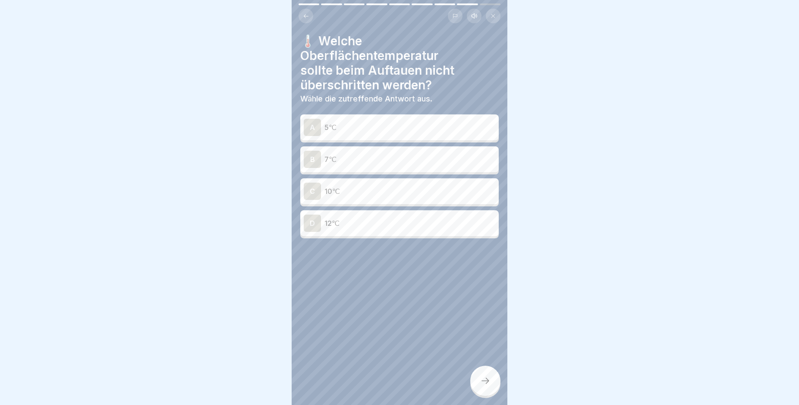
click at [309, 160] on div "B" at bounding box center [312, 159] width 17 height 17
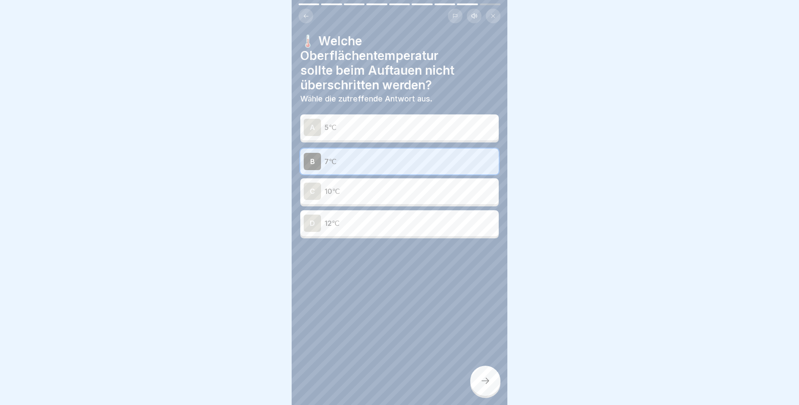
click at [483, 382] on div at bounding box center [485, 380] width 30 height 30
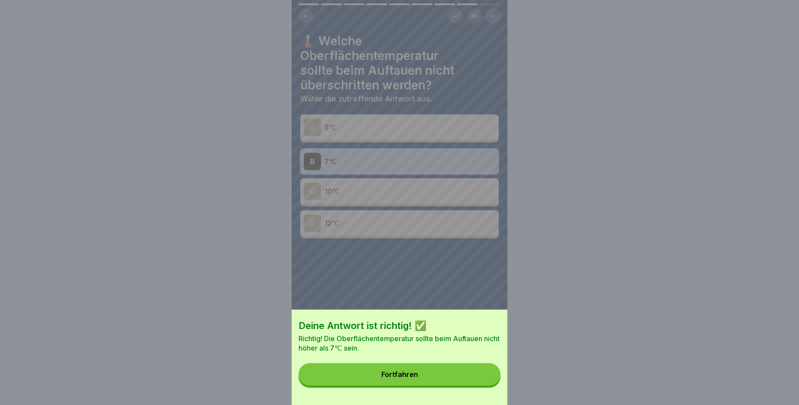
click at [460, 382] on button "Fortfahren" at bounding box center [399, 374] width 202 height 22
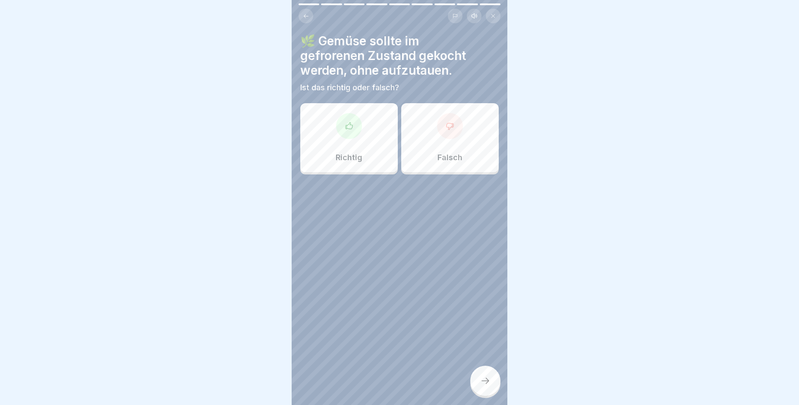
click at [355, 135] on div at bounding box center [349, 126] width 26 height 26
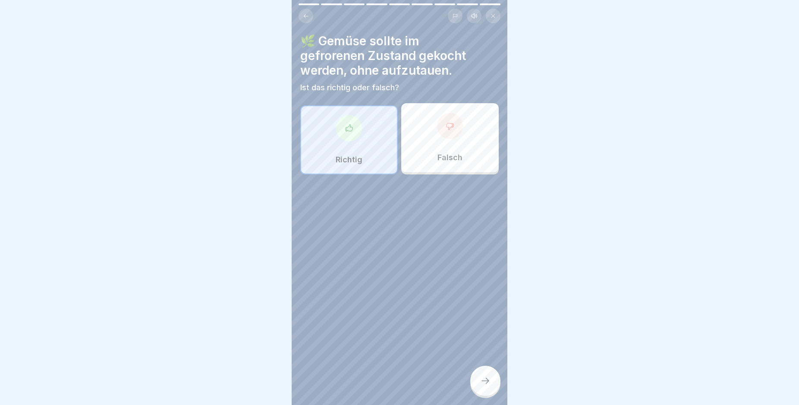
click at [489, 382] on div at bounding box center [485, 380] width 30 height 30
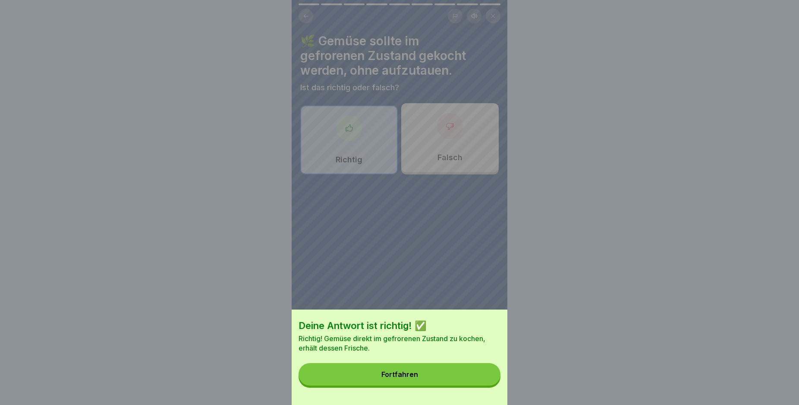
click at [461, 380] on button "Fortfahren" at bounding box center [399, 374] width 202 height 22
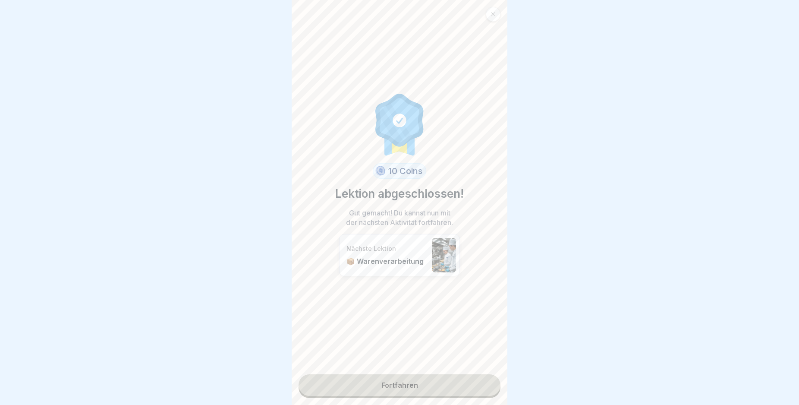
click at [439, 385] on link "Fortfahren" at bounding box center [399, 385] width 202 height 22
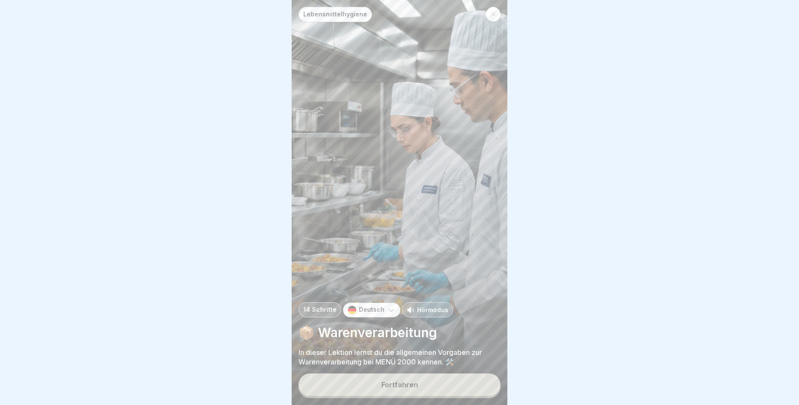
click at [439, 383] on button "Fortfahren" at bounding box center [399, 384] width 202 height 22
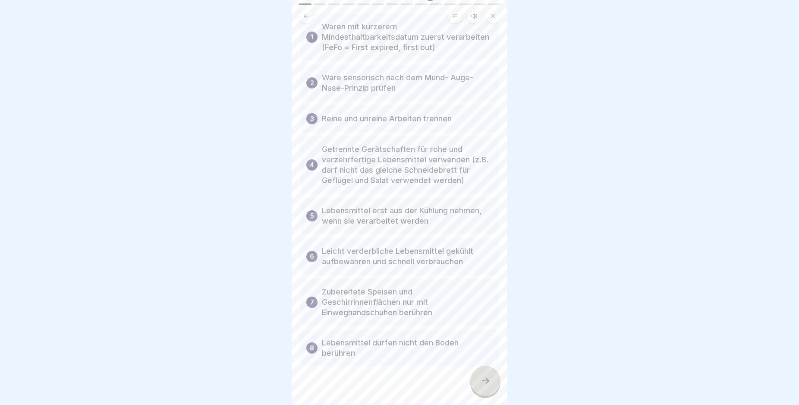
scroll to position [74, 0]
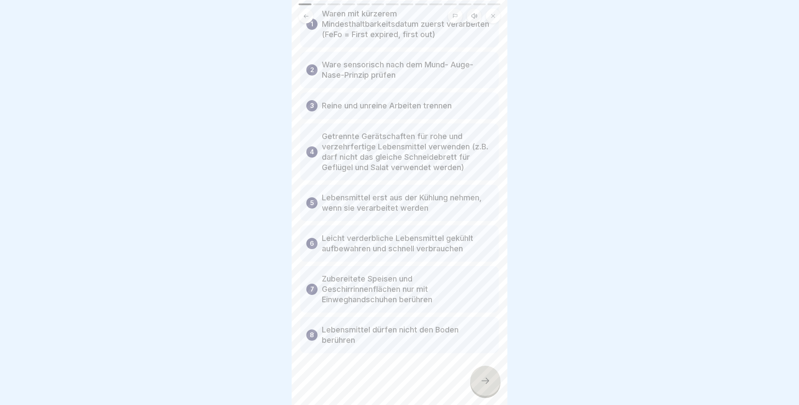
click at [497, 401] on div "📜 Allgemeine Vorgaben zur Warenverarbeitung 1 Waren mit kürzerem Mindesthaltbar…" at bounding box center [400, 202] width 216 height 405
click at [486, 386] on icon at bounding box center [485, 380] width 10 height 10
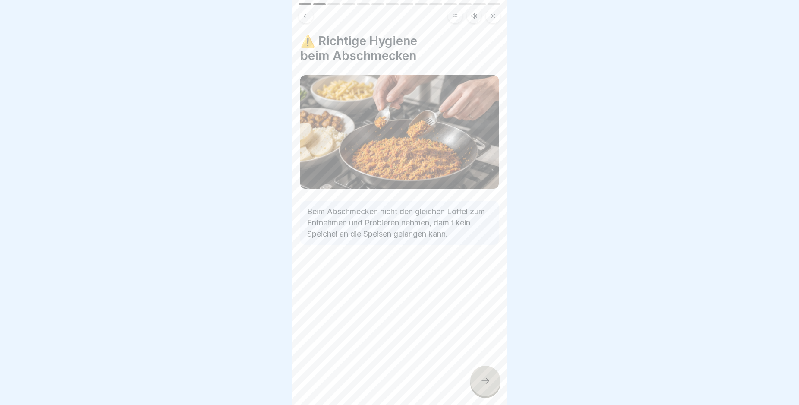
click at [486, 386] on icon at bounding box center [485, 380] width 10 height 10
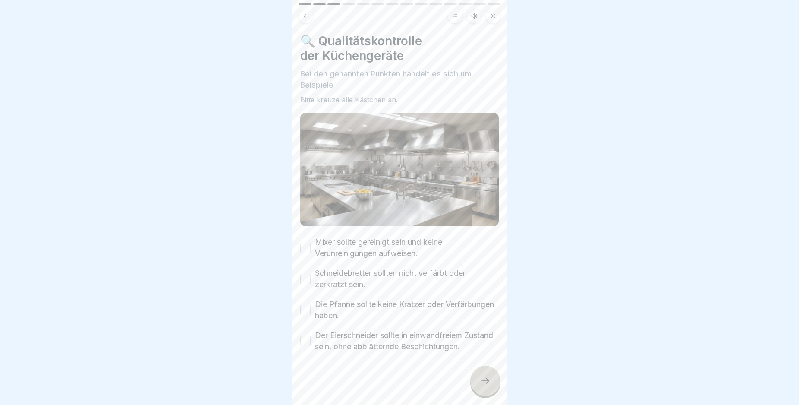
click at [305, 243] on button "Mixer sollte gereinigt sein und keine Verunreinigungen aufweisen." at bounding box center [305, 247] width 10 height 10
click at [307, 273] on button "Schneidebretter sollten nicht verfärbt oder zerkratzt sein." at bounding box center [305, 278] width 10 height 10
click at [304, 305] on button "Die Pfanne sollte keine Kratzer oder Verfärbungen haben." at bounding box center [305, 310] width 10 height 10
click at [305, 341] on button "Der Eierschneider sollte in einwandfreiem Zustand sein, ohne abblätternde Besch…" at bounding box center [305, 341] width 10 height 10
click at [477, 390] on div at bounding box center [485, 380] width 30 height 30
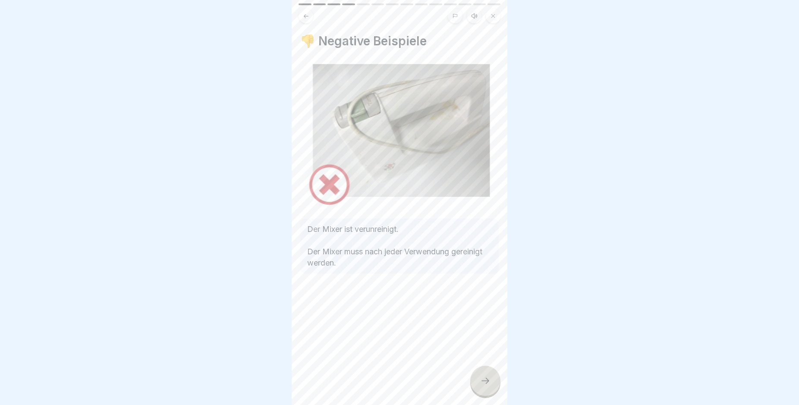
click at [484, 386] on icon at bounding box center [485, 380] width 10 height 10
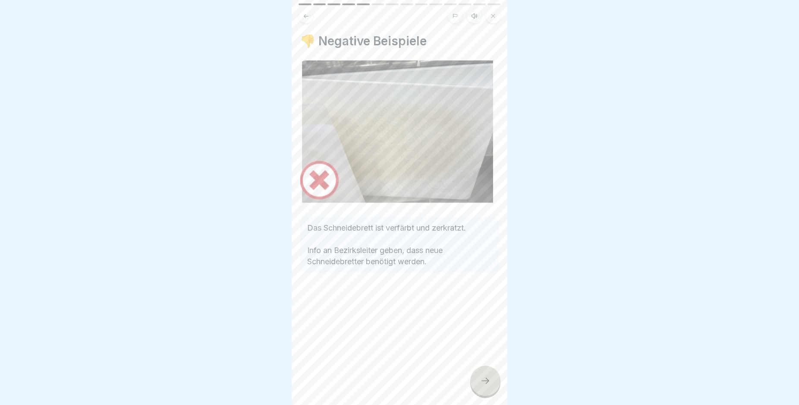
click at [484, 386] on icon at bounding box center [485, 380] width 10 height 10
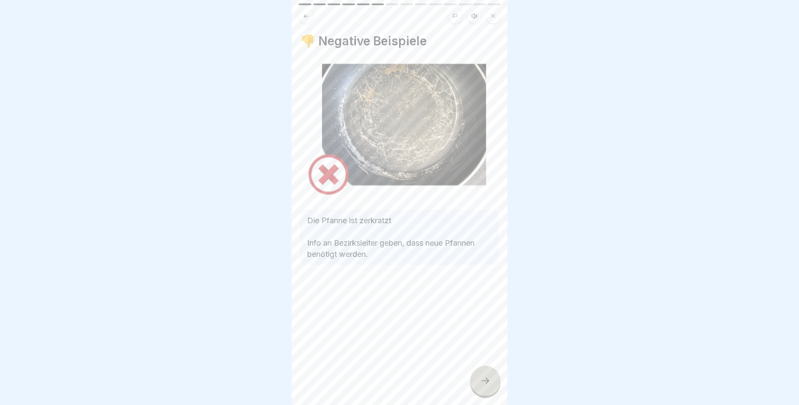
click at [484, 386] on icon at bounding box center [485, 380] width 10 height 10
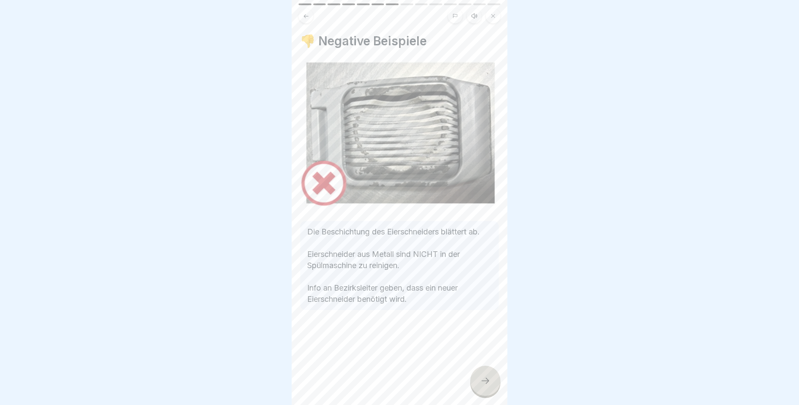
click at [484, 386] on icon at bounding box center [485, 380] width 10 height 10
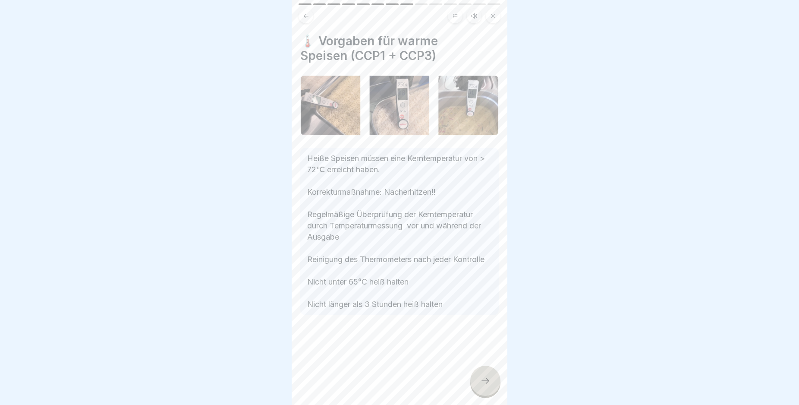
click at [486, 386] on icon at bounding box center [485, 380] width 10 height 10
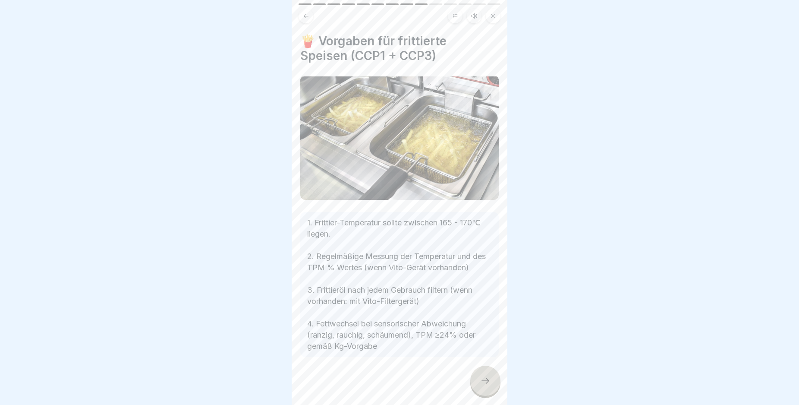
click at [486, 386] on icon at bounding box center [485, 380] width 10 height 10
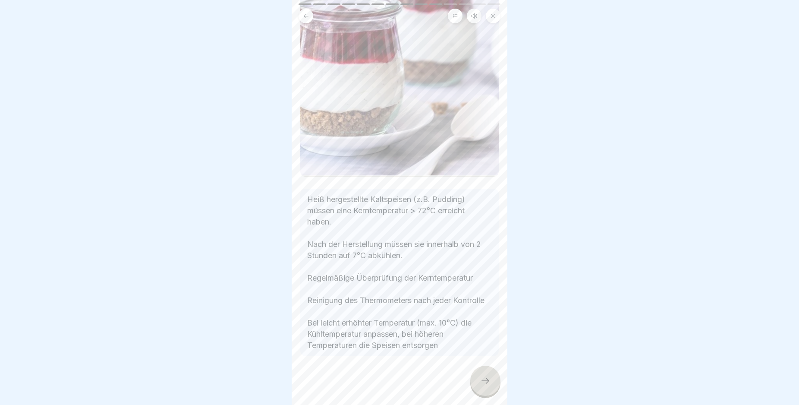
scroll to position [210, 0]
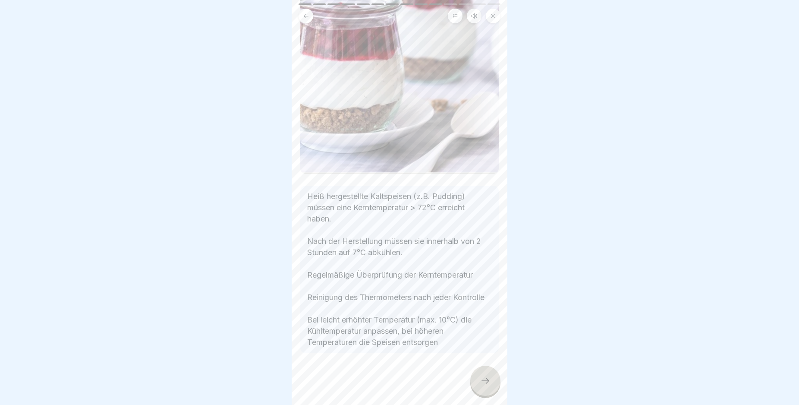
click at [486, 386] on icon at bounding box center [485, 380] width 10 height 10
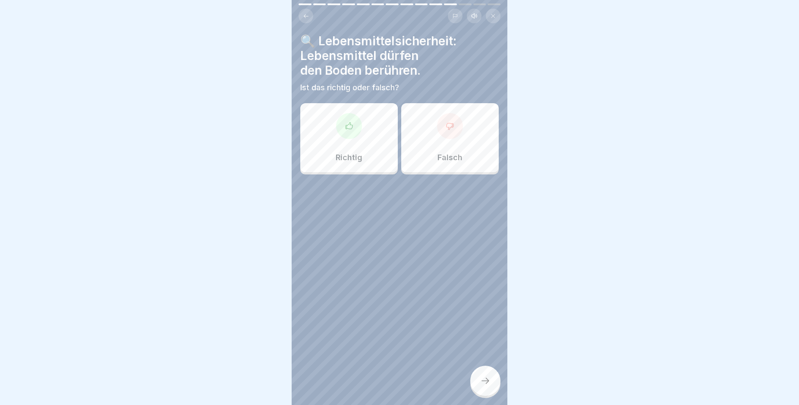
click at [449, 138] on div at bounding box center [450, 126] width 26 height 26
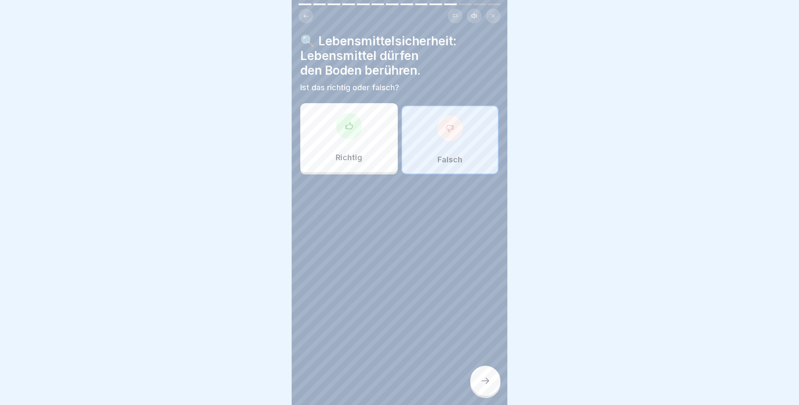
click at [478, 383] on div at bounding box center [485, 380] width 30 height 30
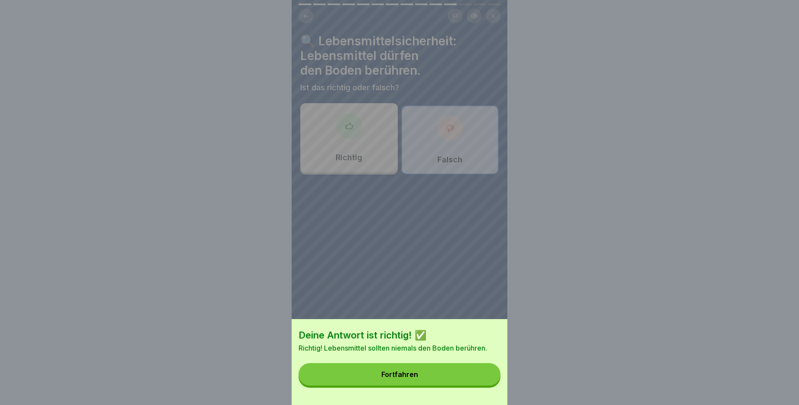
click at [460, 381] on button "Fortfahren" at bounding box center [399, 374] width 202 height 22
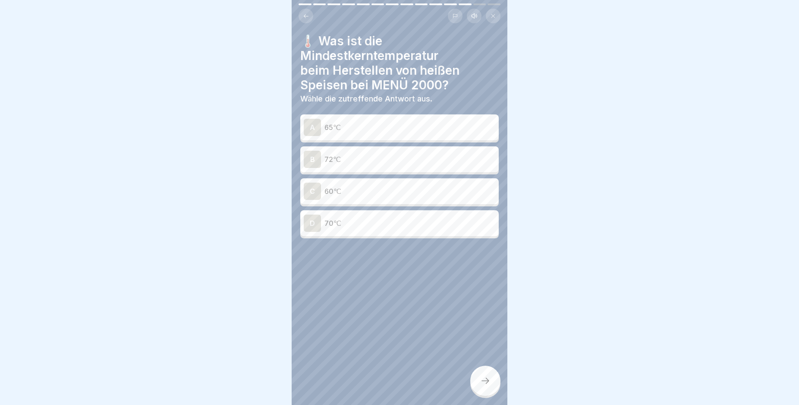
click at [311, 127] on div "A" at bounding box center [312, 127] width 17 height 17
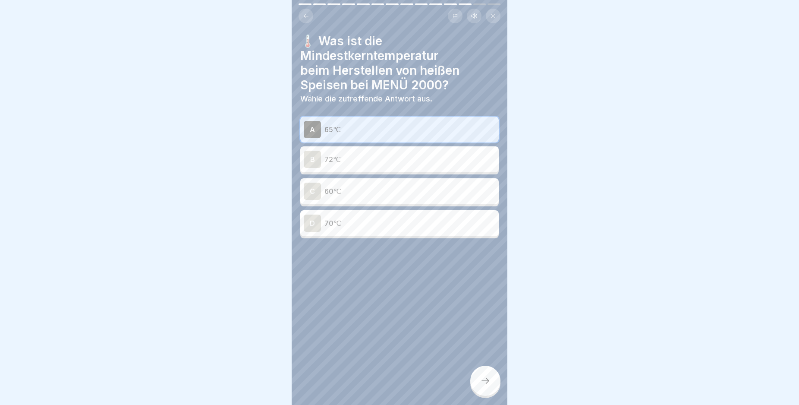
click at [481, 386] on icon at bounding box center [485, 380] width 10 height 10
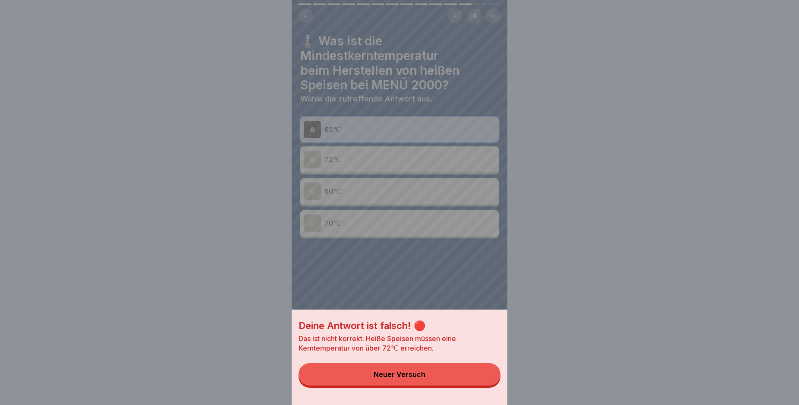
click at [464, 385] on button "Neuer Versuch" at bounding box center [399, 374] width 202 height 22
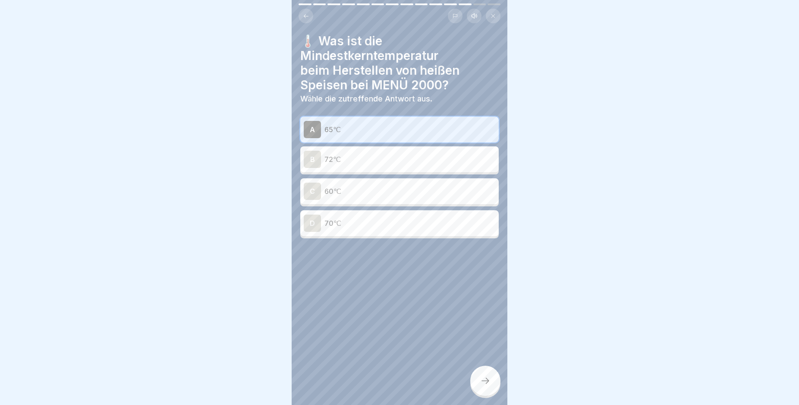
click at [307, 132] on div "A" at bounding box center [312, 129] width 17 height 17
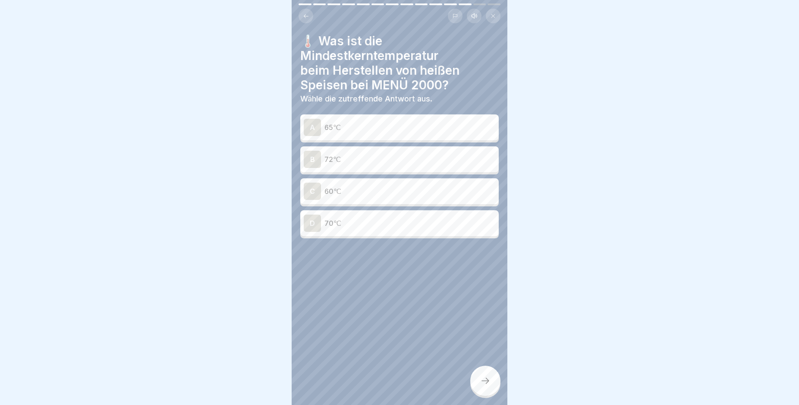
click at [311, 160] on div "B" at bounding box center [312, 159] width 17 height 17
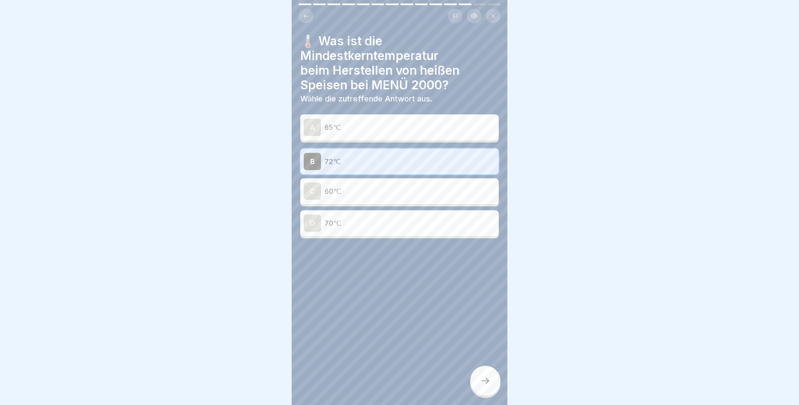
click at [478, 378] on div at bounding box center [485, 380] width 30 height 30
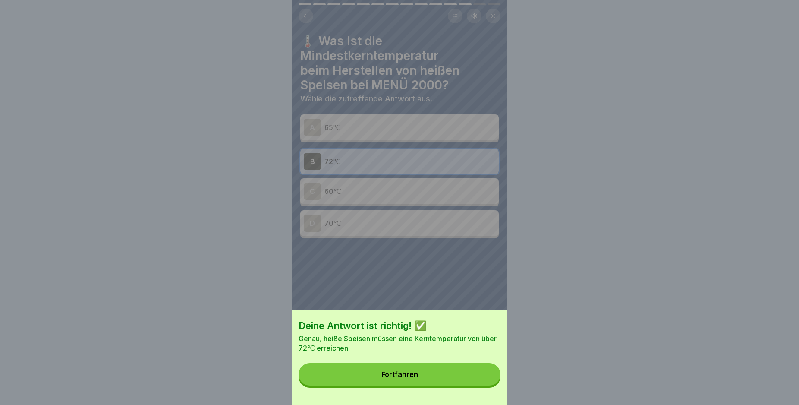
click at [478, 378] on button "Fortfahren" at bounding box center [399, 374] width 202 height 22
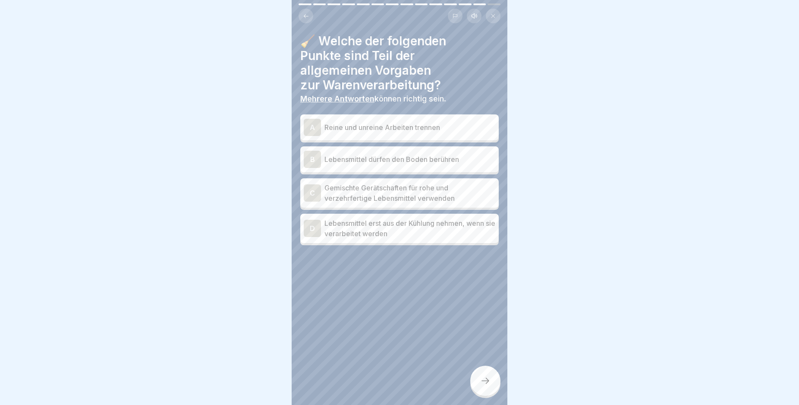
click at [310, 126] on div "A" at bounding box center [312, 127] width 17 height 17
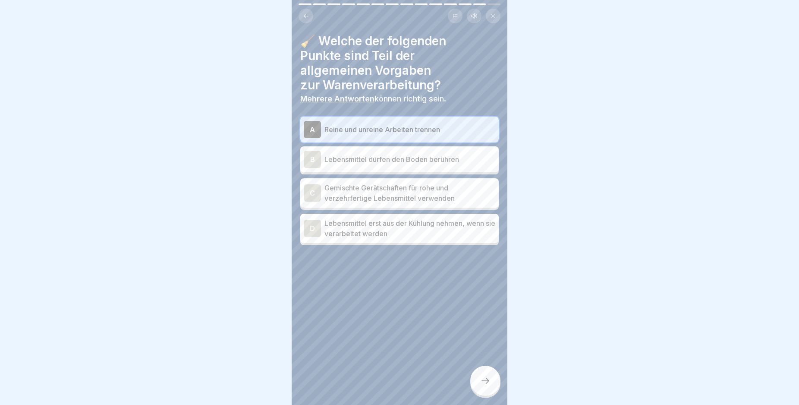
click at [315, 221] on div "D" at bounding box center [312, 228] width 17 height 17
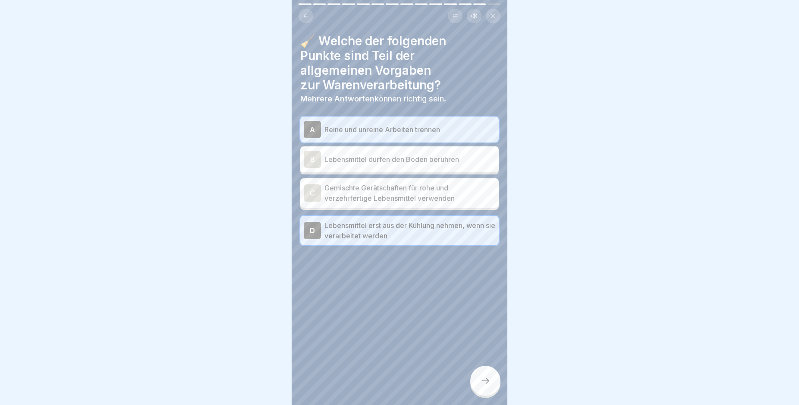
click at [478, 390] on div at bounding box center [485, 380] width 30 height 30
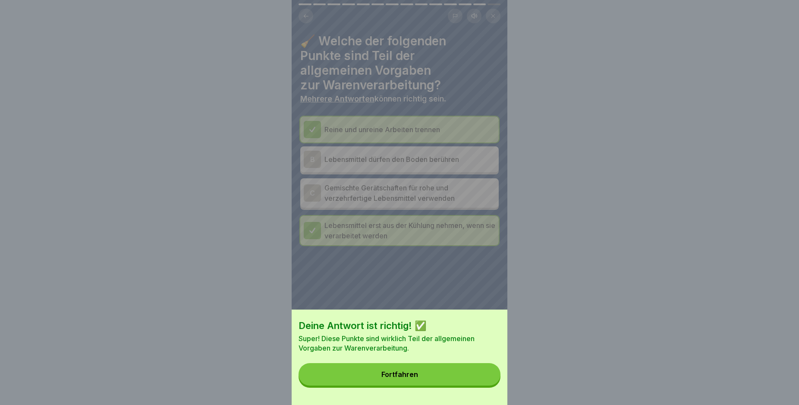
click at [458, 381] on button "Fortfahren" at bounding box center [399, 374] width 202 height 22
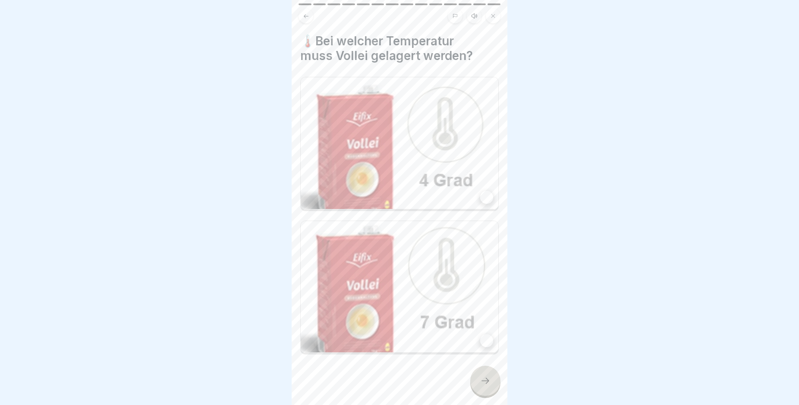
click at [480, 191] on div at bounding box center [486, 197] width 13 height 13
click at [488, 383] on icon at bounding box center [485, 380] width 8 height 6
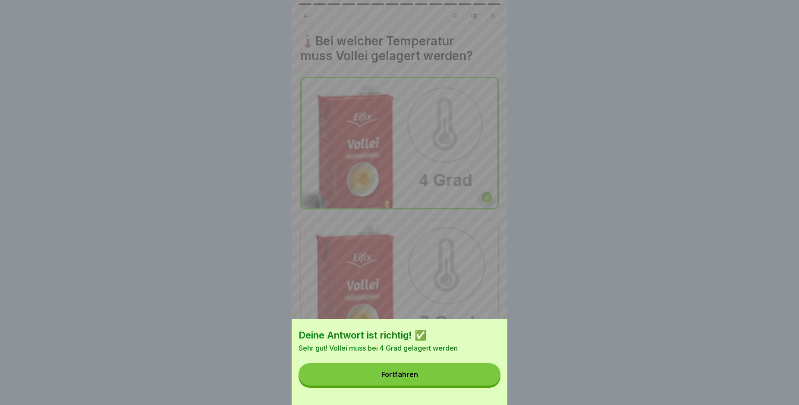
click at [481, 382] on button "Fortfahren" at bounding box center [399, 374] width 202 height 22
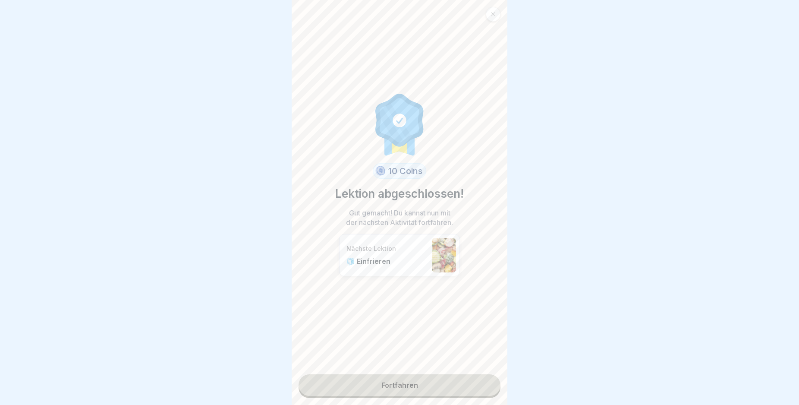
click at [463, 387] on link "Fortfahren" at bounding box center [399, 385] width 202 height 22
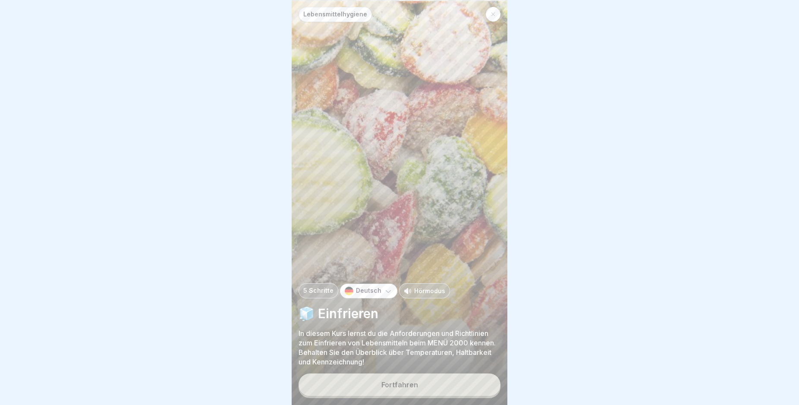
click at [463, 387] on button "Fortfahren" at bounding box center [399, 384] width 202 height 22
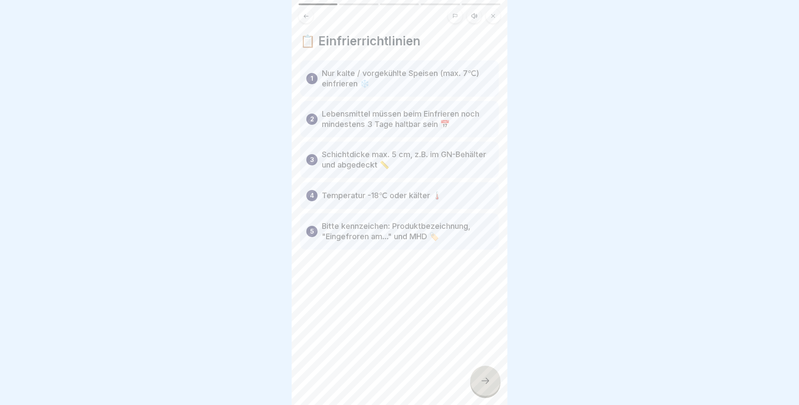
click at [482, 386] on icon at bounding box center [485, 380] width 10 height 10
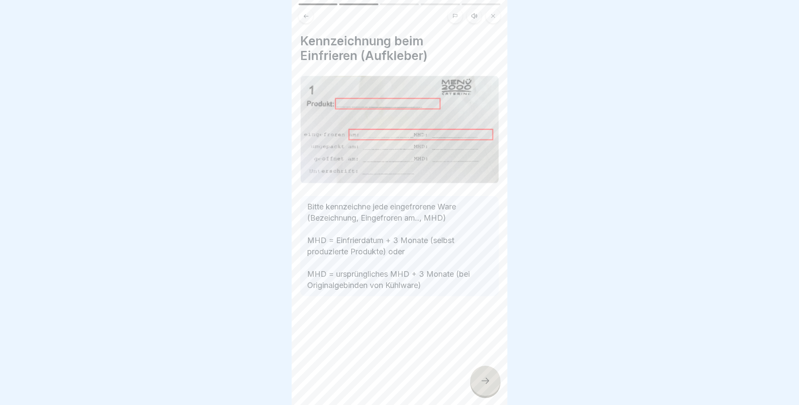
click at [481, 386] on icon at bounding box center [485, 380] width 10 height 10
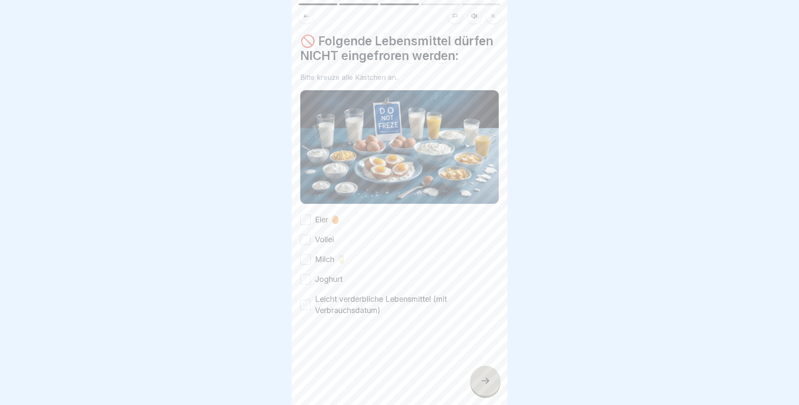
click at [306, 225] on button "Eier 🥚" at bounding box center [305, 219] width 10 height 10
click at [305, 245] on button "Vollei" at bounding box center [305, 239] width 10 height 10
click at [304, 264] on button "Milch 🥛" at bounding box center [305, 259] width 10 height 10
click at [307, 284] on button "Joghurt" at bounding box center [305, 279] width 10 height 10
click at [304, 310] on button "Leicht verderbliche Lebensmittel (mit Verbrauchsdatum)" at bounding box center [305, 304] width 10 height 10
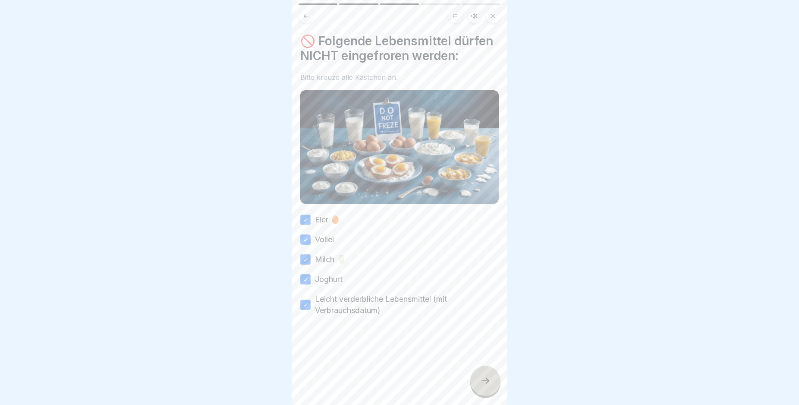
click at [476, 385] on div at bounding box center [485, 380] width 30 height 30
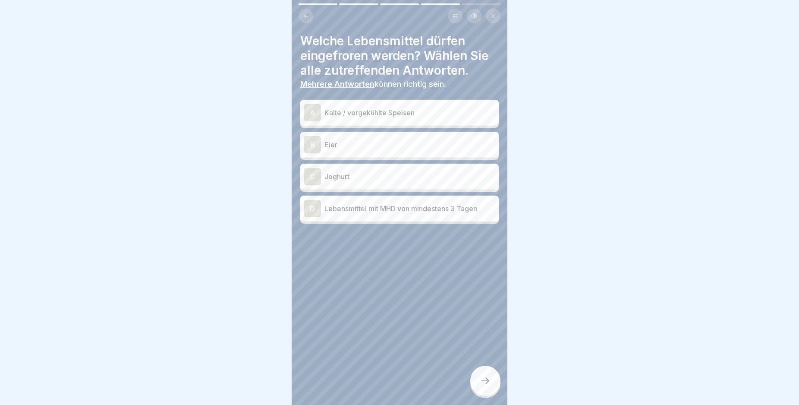
click at [309, 113] on div "A" at bounding box center [312, 112] width 17 height 17
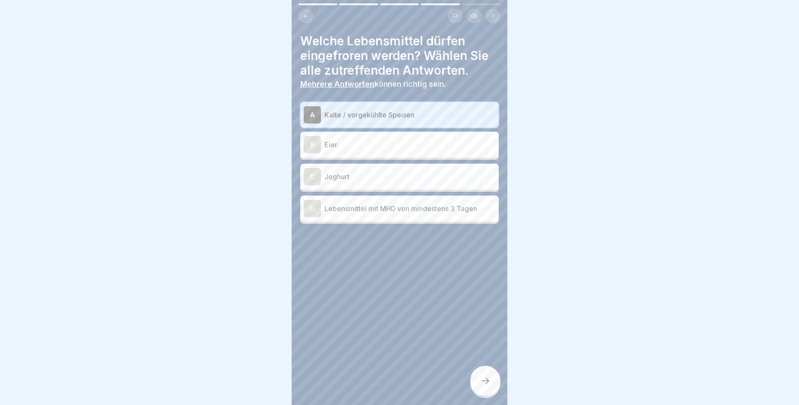
click at [311, 207] on div "D" at bounding box center [312, 208] width 17 height 17
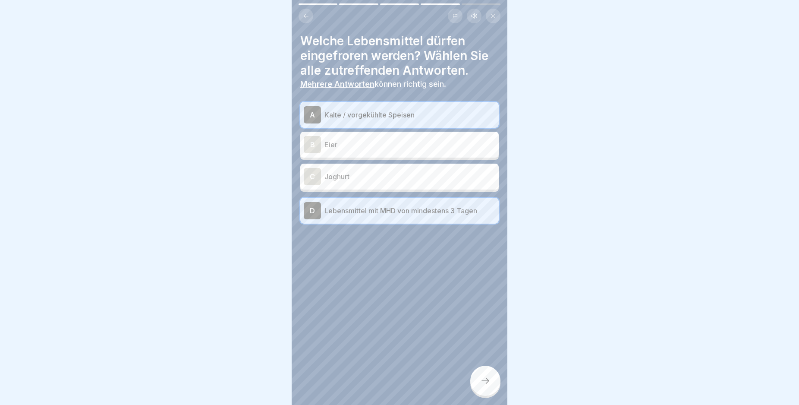
click at [483, 379] on div at bounding box center [485, 380] width 30 height 30
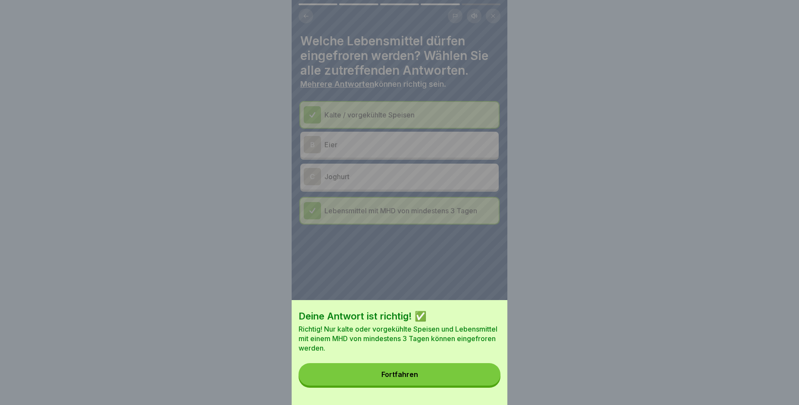
click at [455, 376] on button "Fortfahren" at bounding box center [399, 374] width 202 height 22
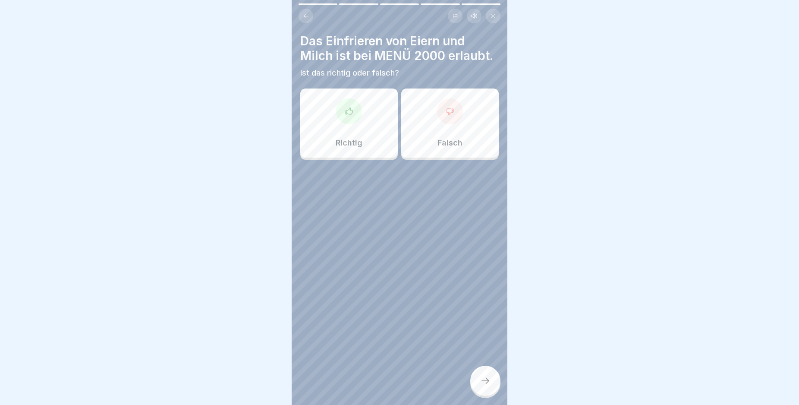
click at [441, 124] on div at bounding box center [450, 111] width 26 height 26
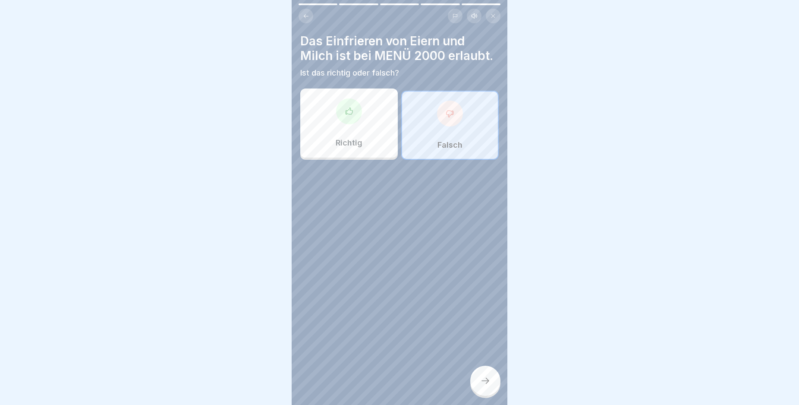
click at [484, 383] on div at bounding box center [485, 380] width 30 height 30
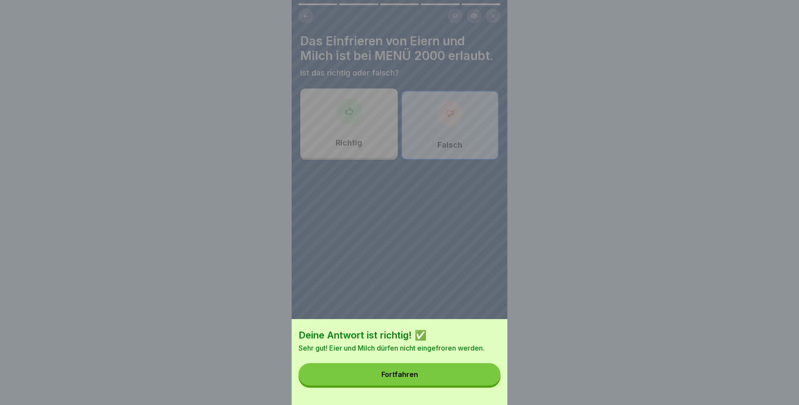
click at [470, 380] on button "Fortfahren" at bounding box center [399, 374] width 202 height 22
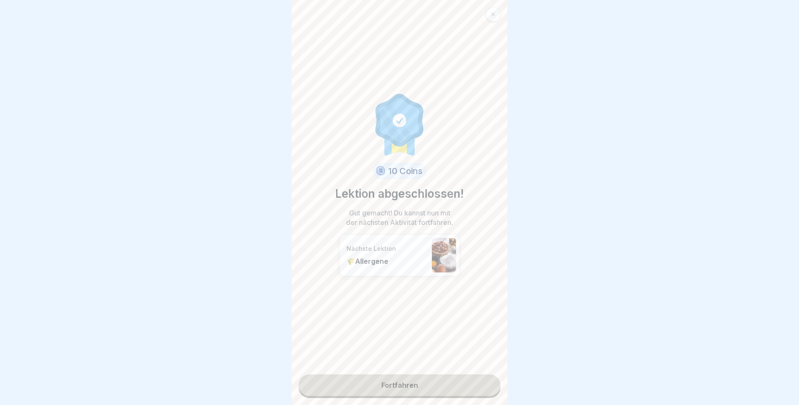
click at [449, 381] on link "Fortfahren" at bounding box center [399, 385] width 202 height 22
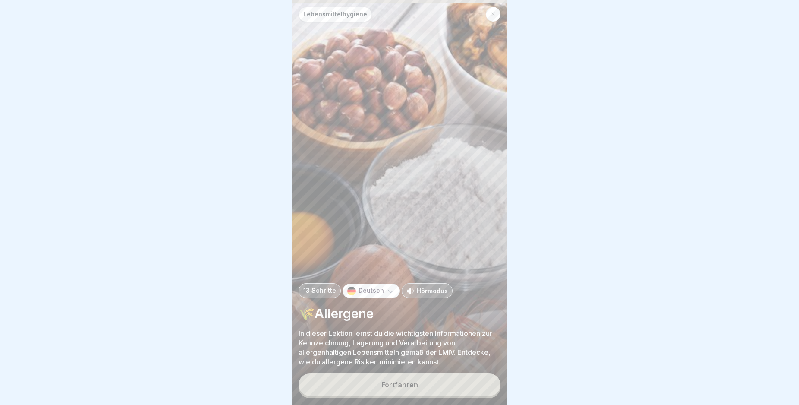
click at [449, 388] on button "Fortfahren" at bounding box center [399, 384] width 202 height 22
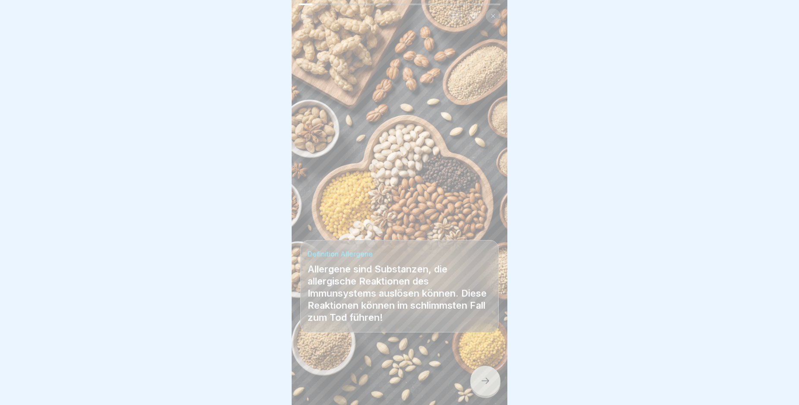
click at [481, 386] on icon at bounding box center [485, 380] width 10 height 10
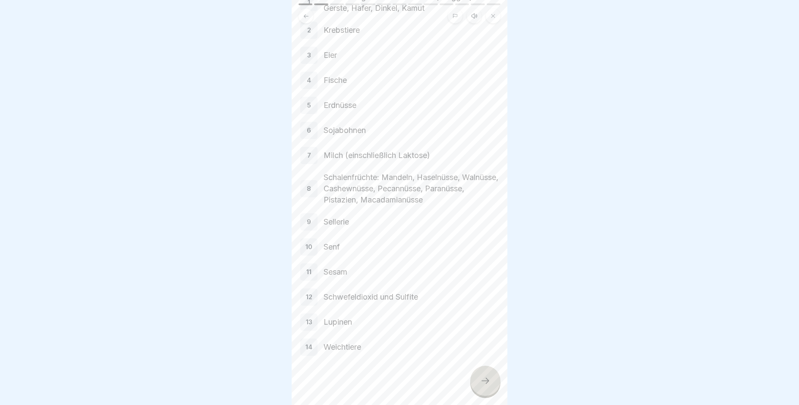
scroll to position [86, 0]
click at [510, 402] on body "Lebensmittelhygiene 13 Schritte Deutsch Hörmodus 🌾Allergene In dieser Lektion l…" at bounding box center [399, 202] width 799 height 405
click at [480, 384] on icon at bounding box center [485, 380] width 10 height 10
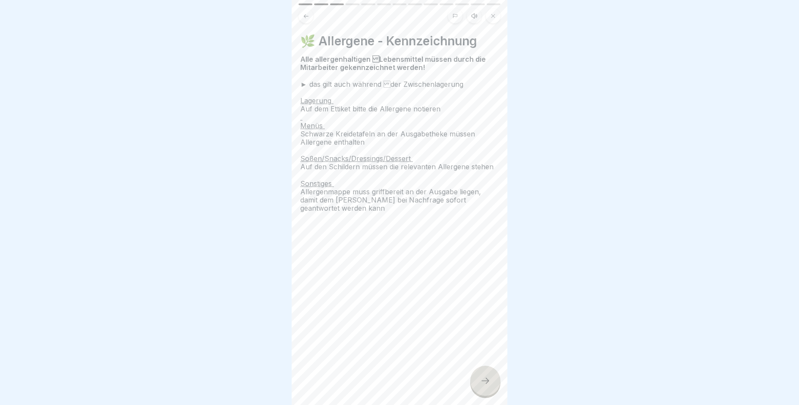
click at [484, 386] on icon at bounding box center [485, 380] width 10 height 10
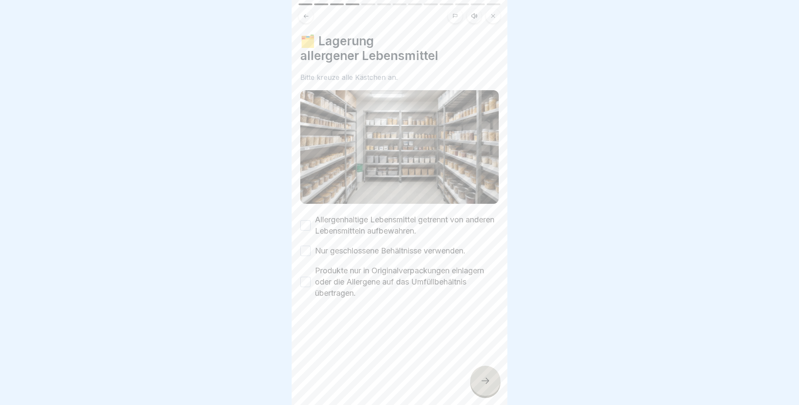
click at [303, 220] on button "Allergenhaltige Lebensmittel getrennt von anderen Lebensmitteln aufbewahren." at bounding box center [305, 225] width 10 height 10
click at [304, 248] on button "Nur geschlossene Behältnisse verwenden." at bounding box center [305, 250] width 10 height 10
click at [306, 278] on button "Produkte nur in Originalverpackungen einlagern oder die Allergene auf das Umfül…" at bounding box center [305, 281] width 10 height 10
click at [485, 379] on div at bounding box center [485, 380] width 30 height 30
